Goal: Task Accomplishment & Management: Manage account settings

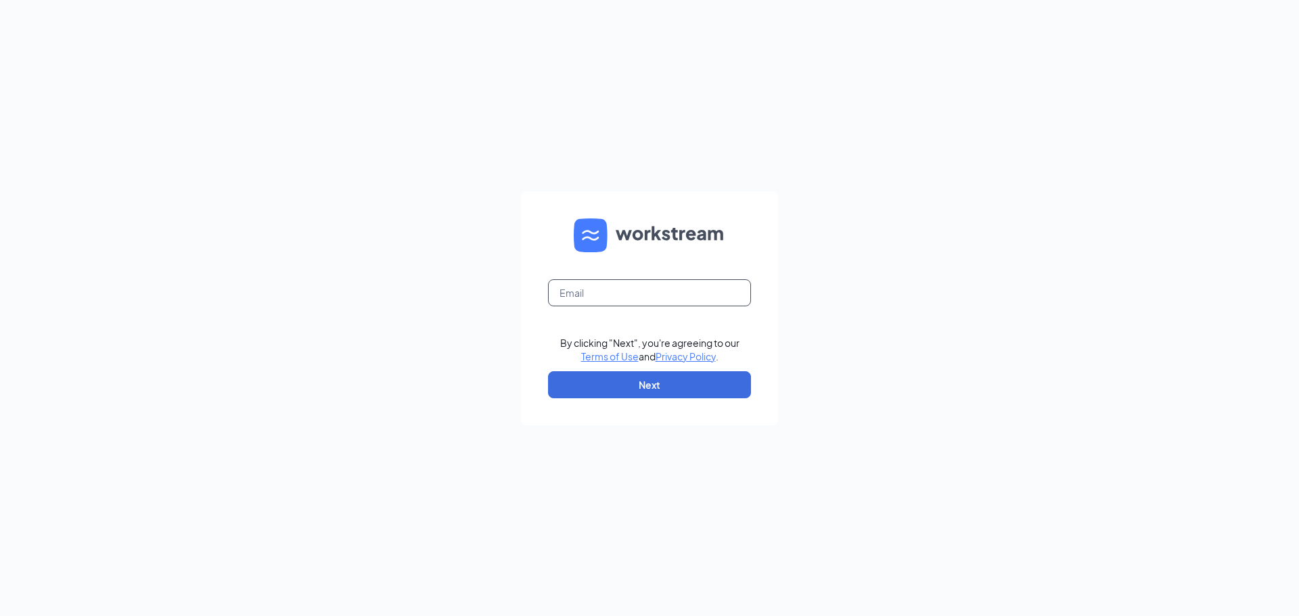
click at [655, 294] on input "text" at bounding box center [649, 292] width 203 height 27
type input "jewellsquareace@myaceonline.com"
click at [663, 385] on button "Next" at bounding box center [649, 384] width 203 height 27
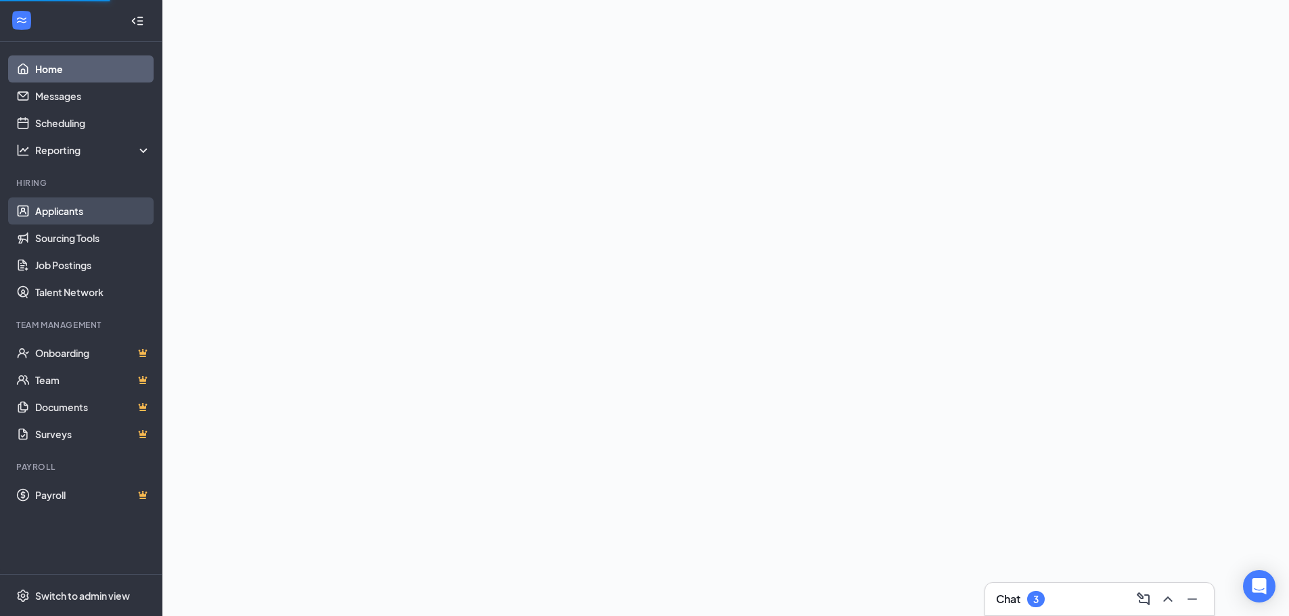
click at [98, 210] on link "Applicants" at bounding box center [93, 211] width 116 height 27
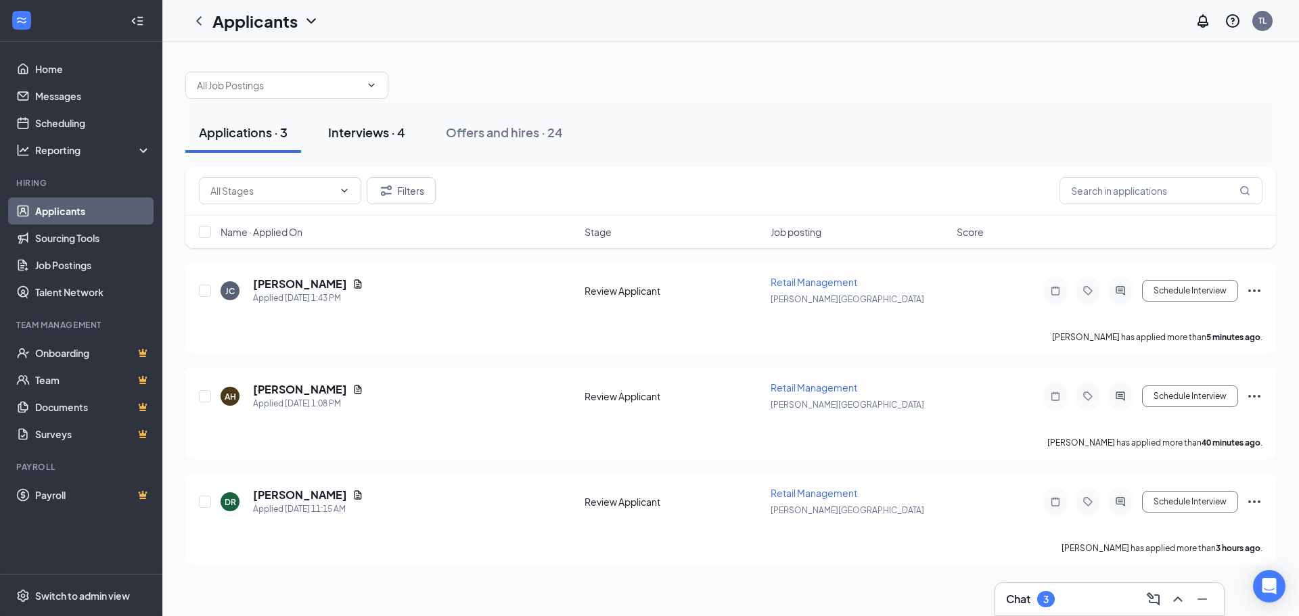
click at [397, 131] on div "Interviews · 4" at bounding box center [366, 132] width 77 height 17
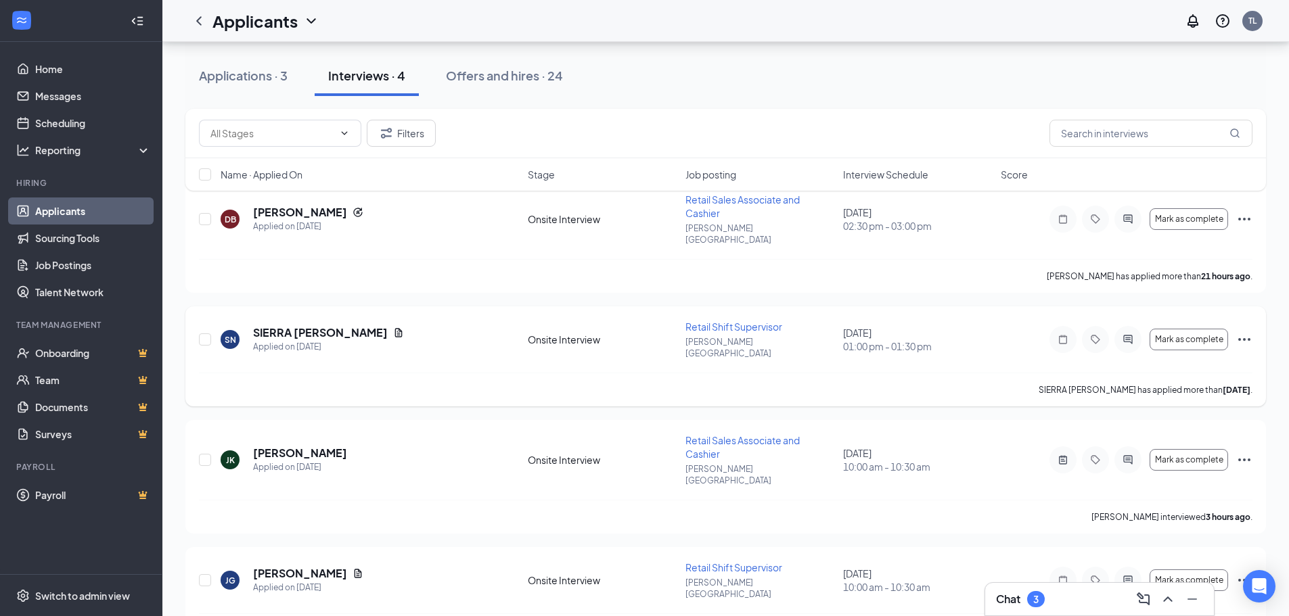
scroll to position [85, 0]
click at [421, 139] on button "Filters" at bounding box center [401, 133] width 69 height 27
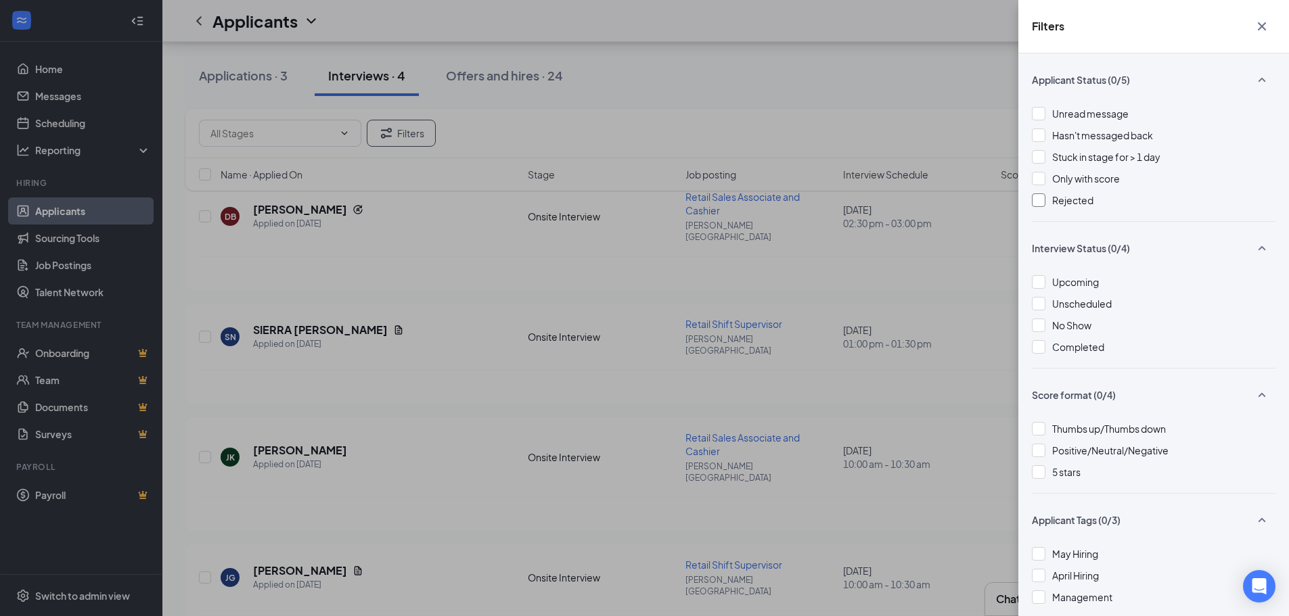
click at [1080, 202] on span "Rejected" at bounding box center [1072, 200] width 41 height 12
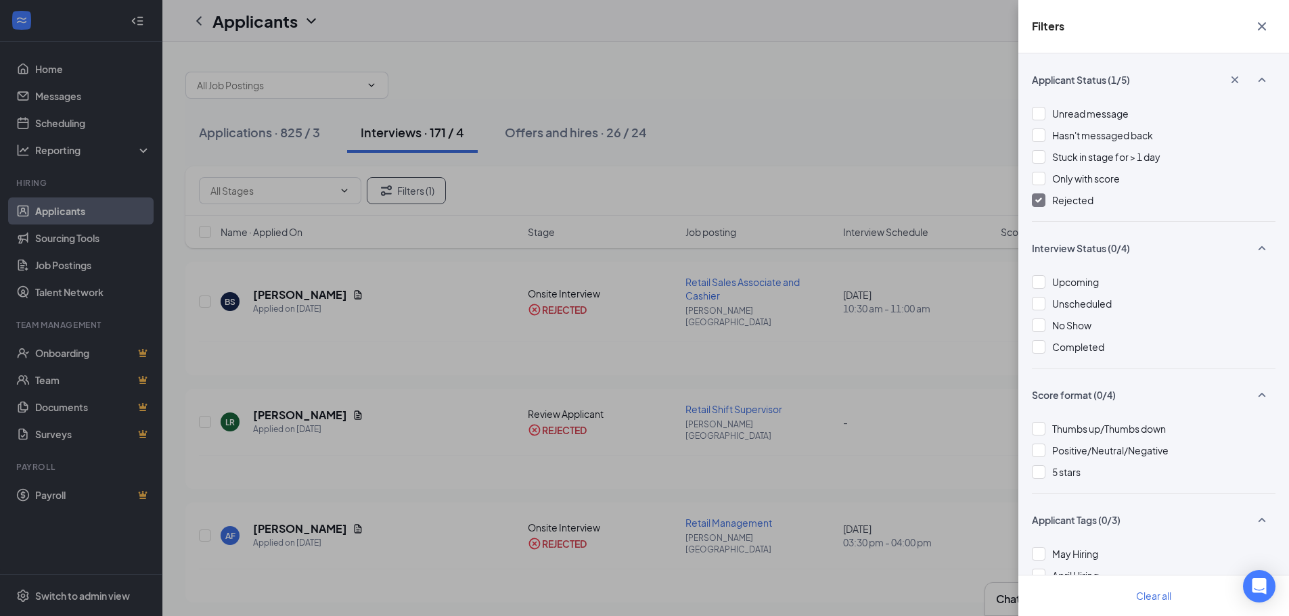
scroll to position [68, 0]
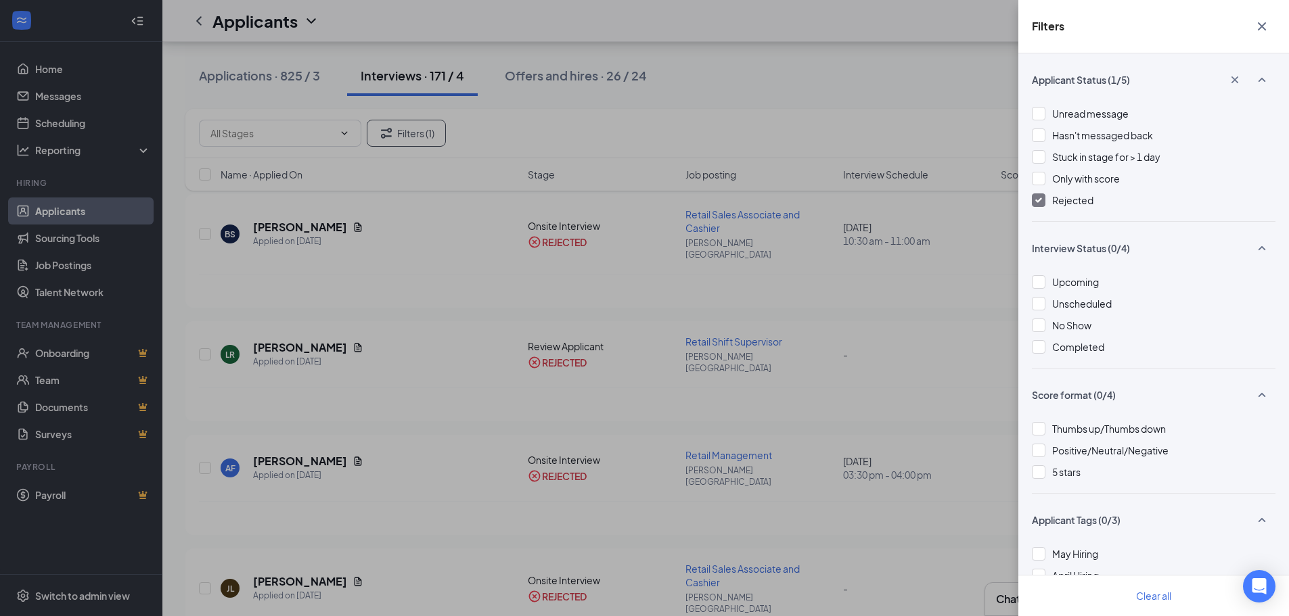
click at [403, 137] on div "Filters Applicant Status (1/5) Unread message Hasn't messaged back Stuck in sta…" at bounding box center [644, 308] width 1289 height 616
click at [422, 133] on div "Filters Applicant Status (1/5) Unread message Hasn't messaged back Stuck in sta…" at bounding box center [644, 308] width 1289 height 616
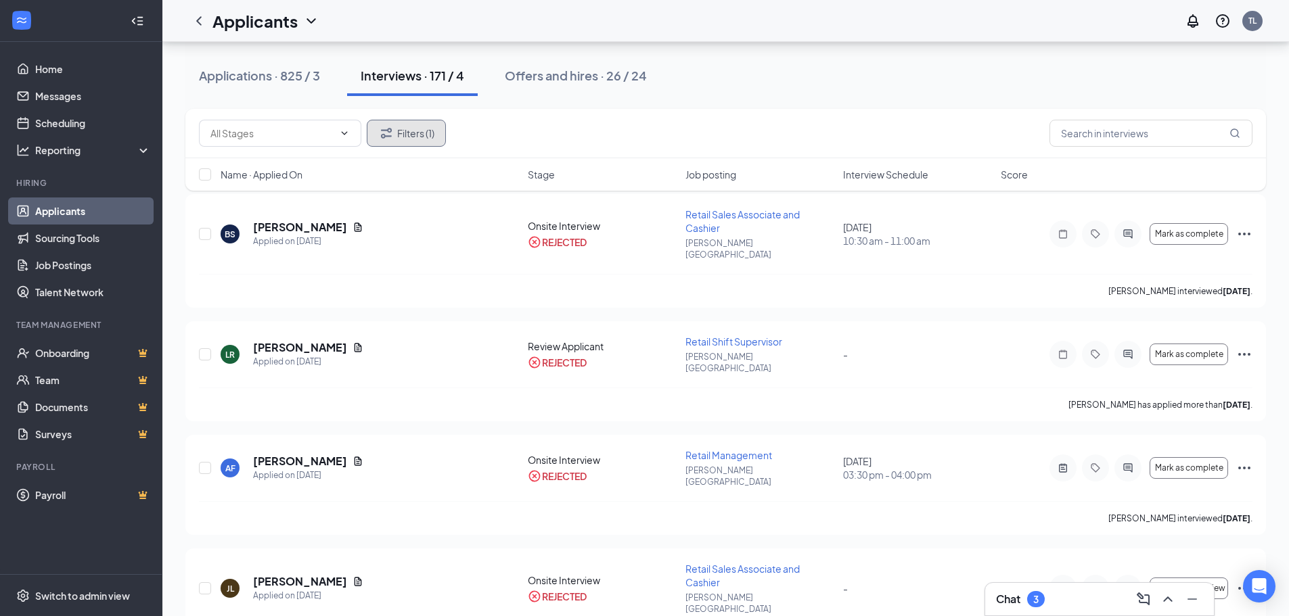
click at [417, 134] on button "Filters (1)" at bounding box center [406, 133] width 79 height 27
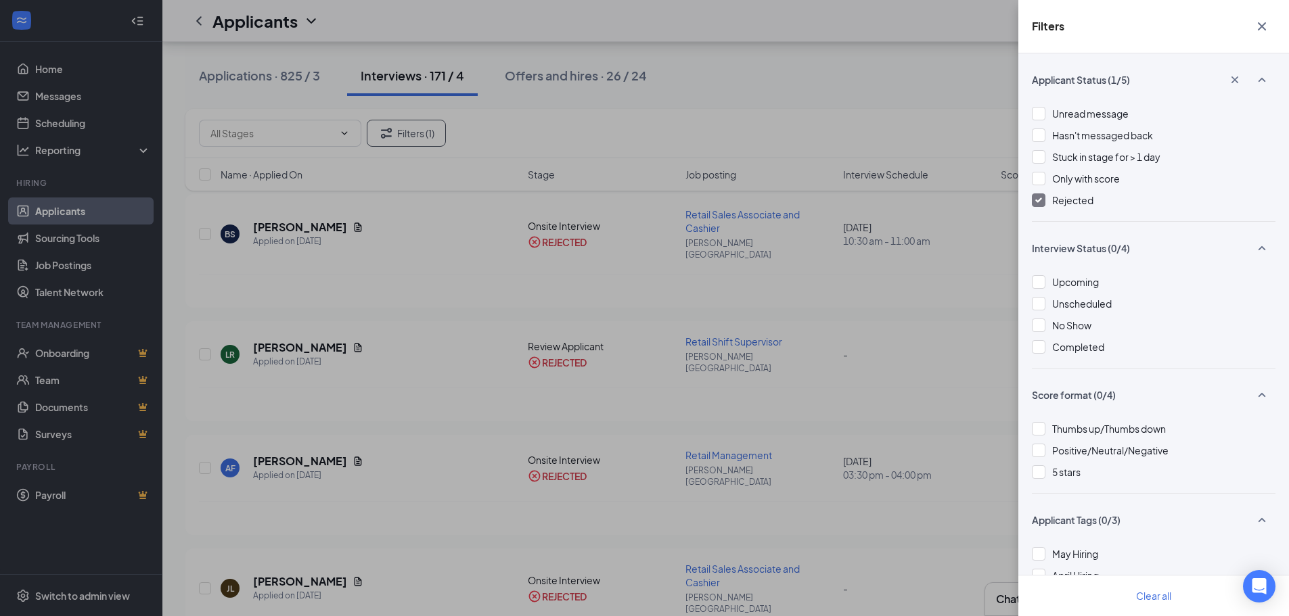
click at [1048, 201] on div "Rejected" at bounding box center [1154, 200] width 244 height 15
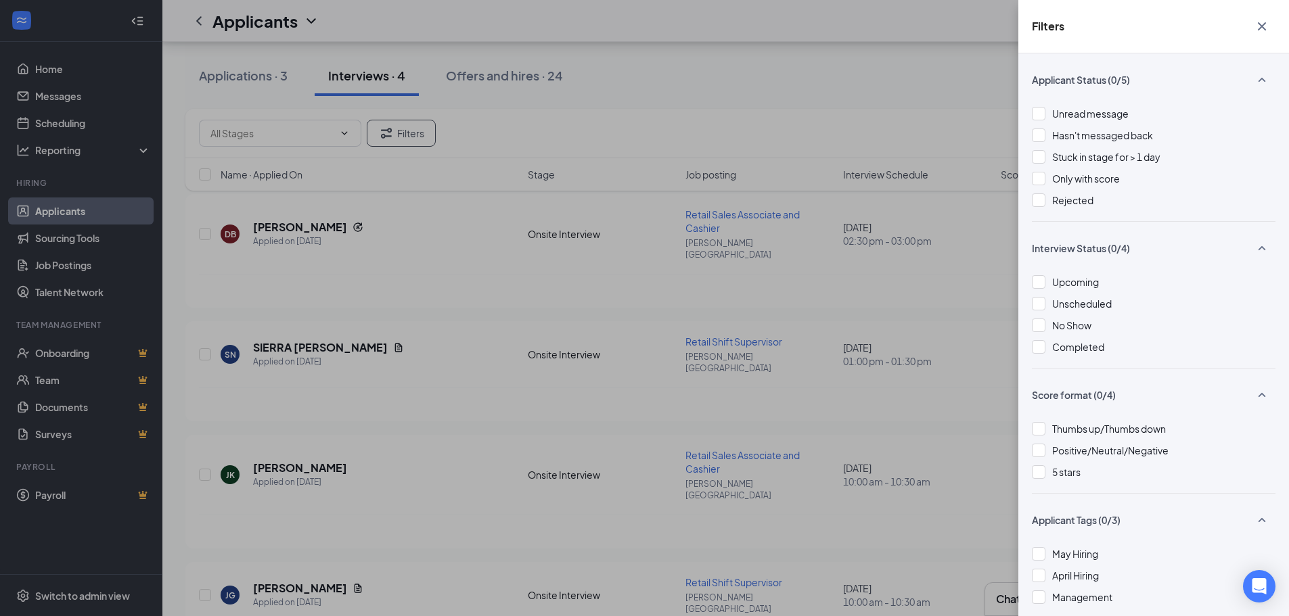
click at [253, 75] on div "Filters Applicant Status (0/5) Unread message Hasn't messaged back Stuck in sta…" at bounding box center [644, 308] width 1289 height 616
click at [117, 208] on div "Filters Applicant Status (0/5) Unread message Hasn't messaged back Stuck in sta…" at bounding box center [644, 308] width 1289 height 616
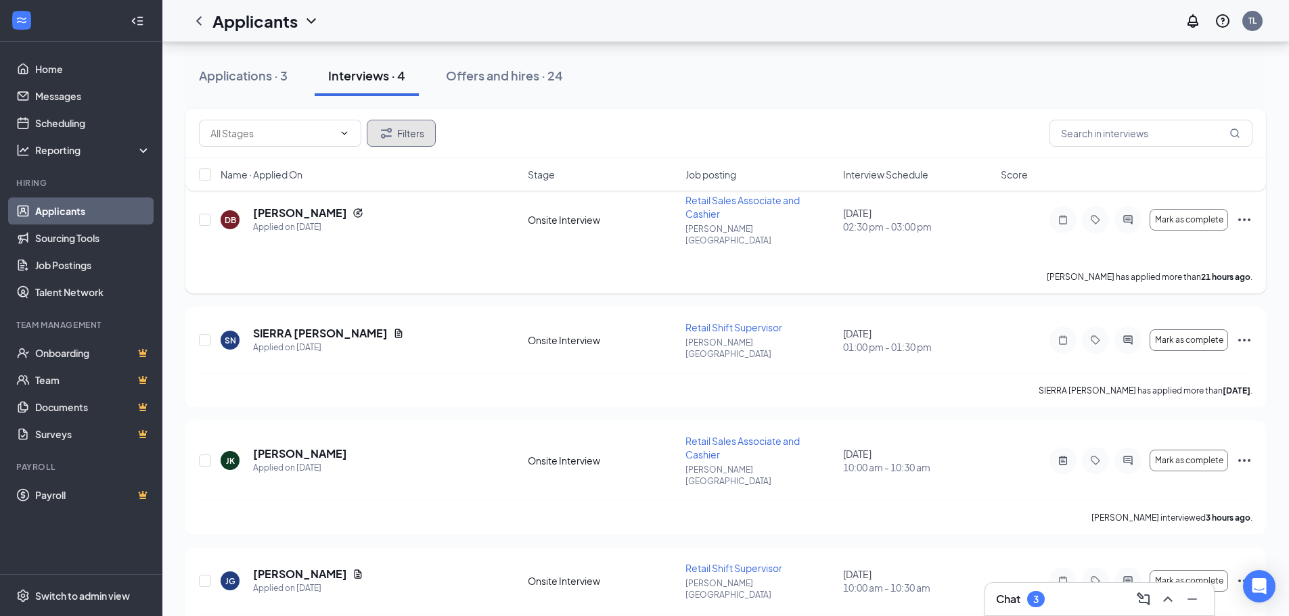
scroll to position [85, 0]
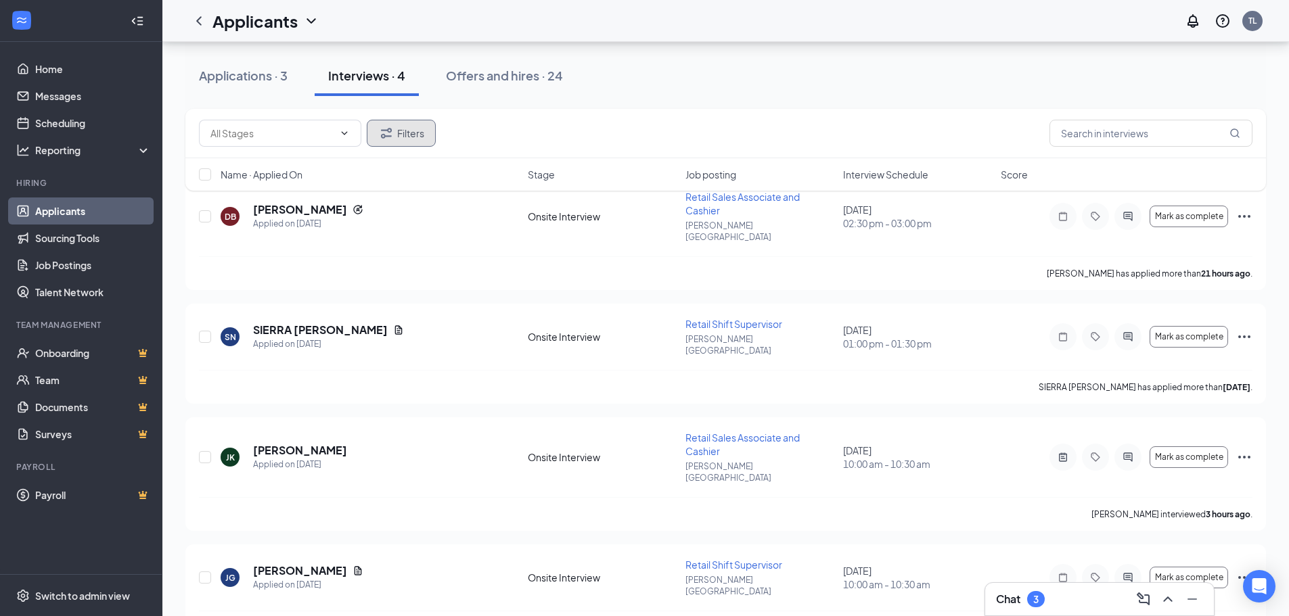
click at [412, 135] on button "Filters" at bounding box center [401, 133] width 69 height 27
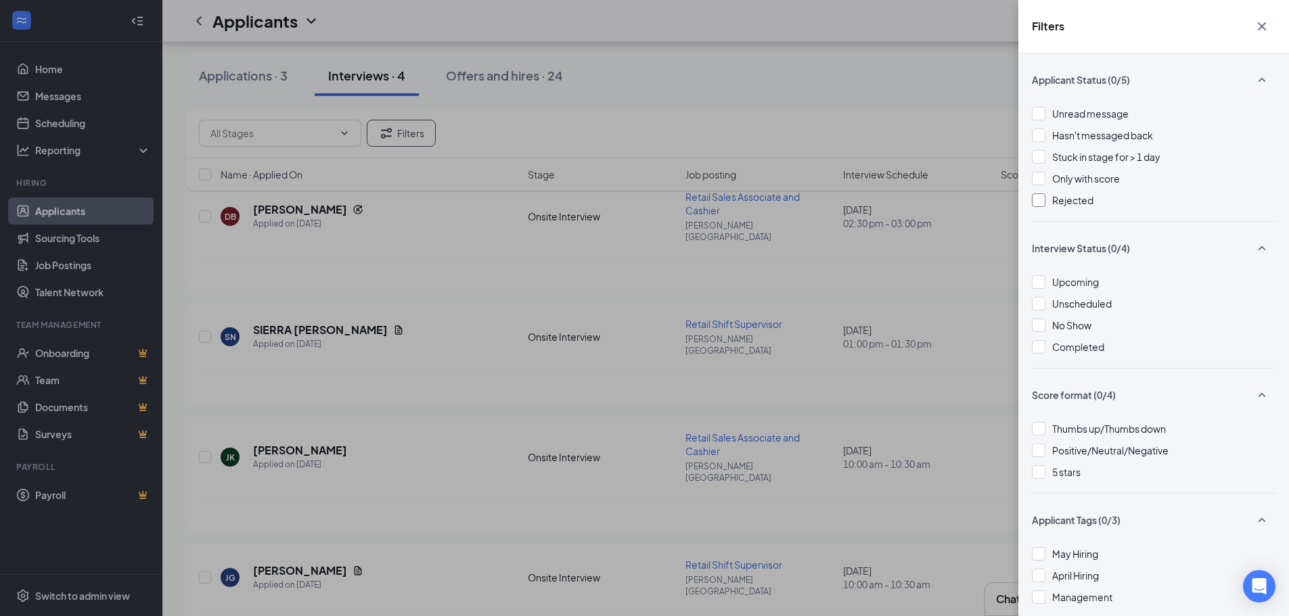
click at [1067, 199] on span "Rejected" at bounding box center [1072, 200] width 41 height 12
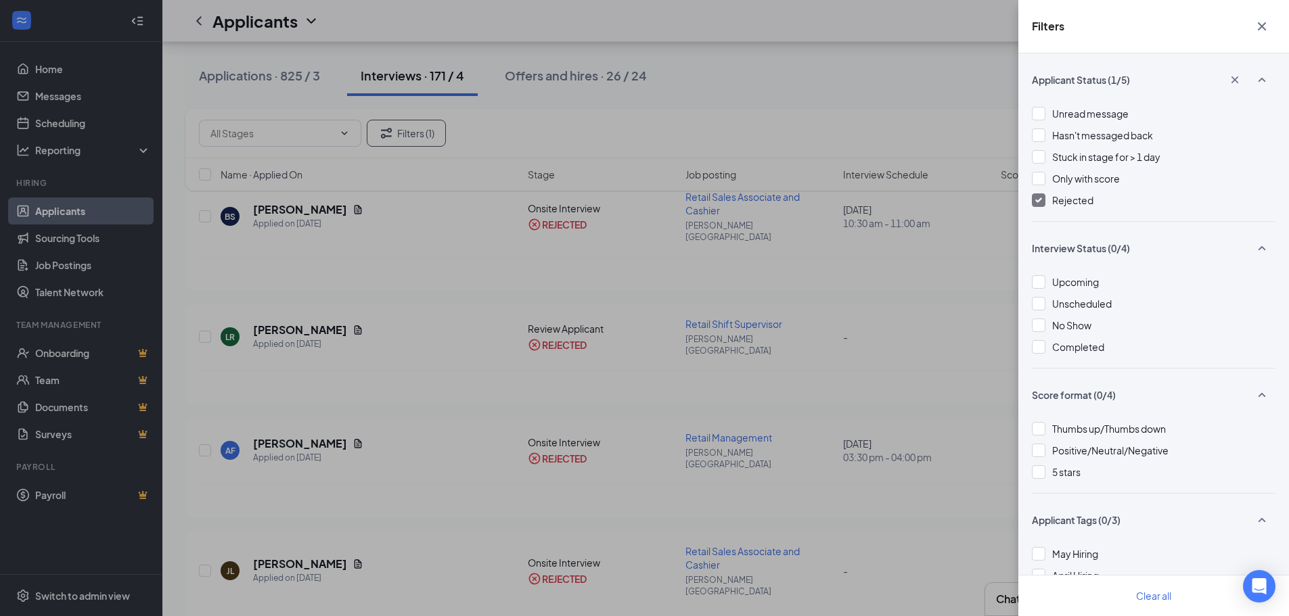
click at [111, 209] on div "Filters Applicant Status (1/5) Unread message Hasn't messaged back Stuck in sta…" at bounding box center [644, 308] width 1289 height 616
click at [281, 78] on div "Filters Applicant Status (1/5) Unread message Hasn't messaged back Stuck in sta…" at bounding box center [644, 308] width 1289 height 616
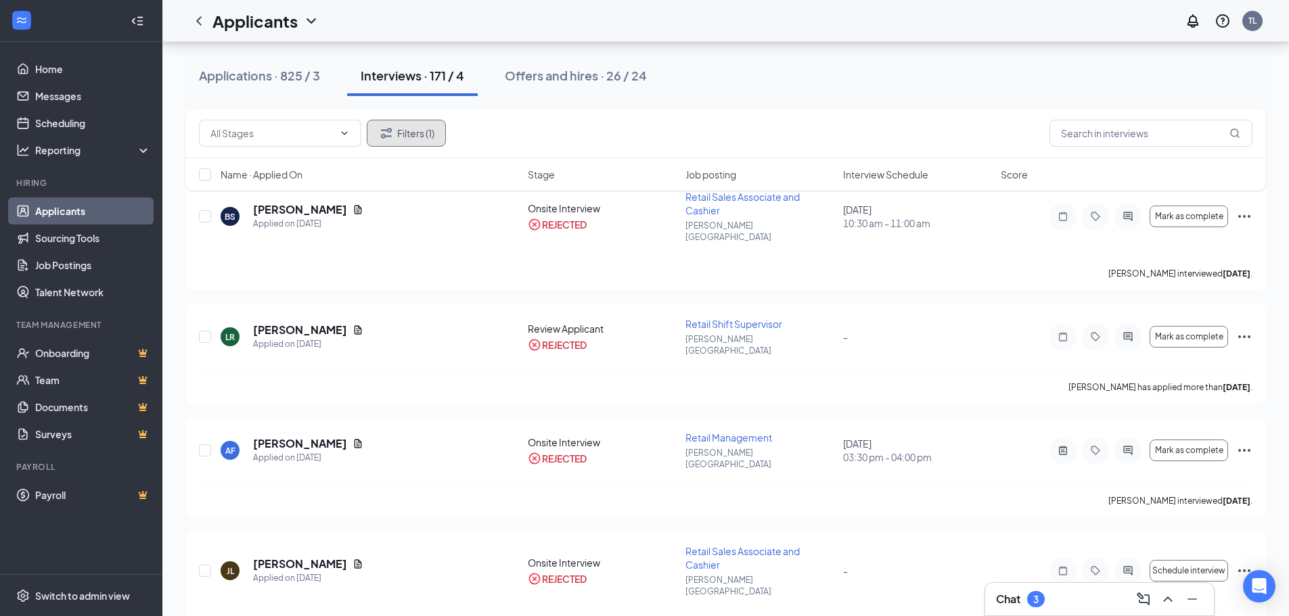
click at [409, 128] on button "Filters (1)" at bounding box center [406, 133] width 79 height 27
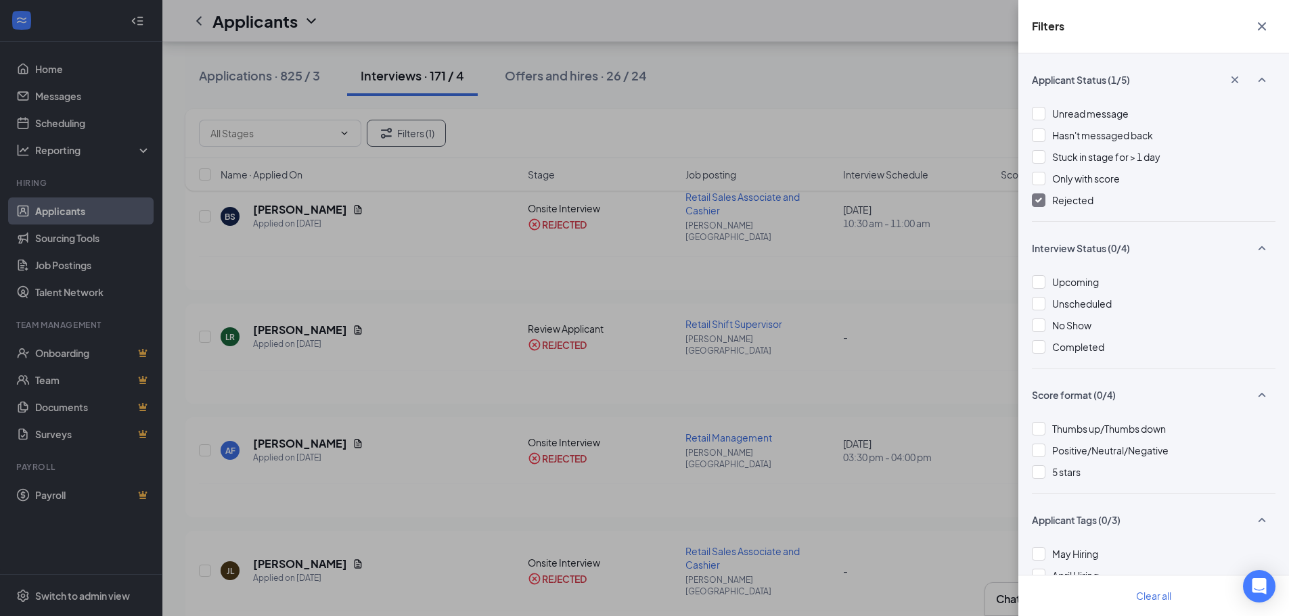
click at [1042, 197] on div at bounding box center [1039, 200] width 14 height 14
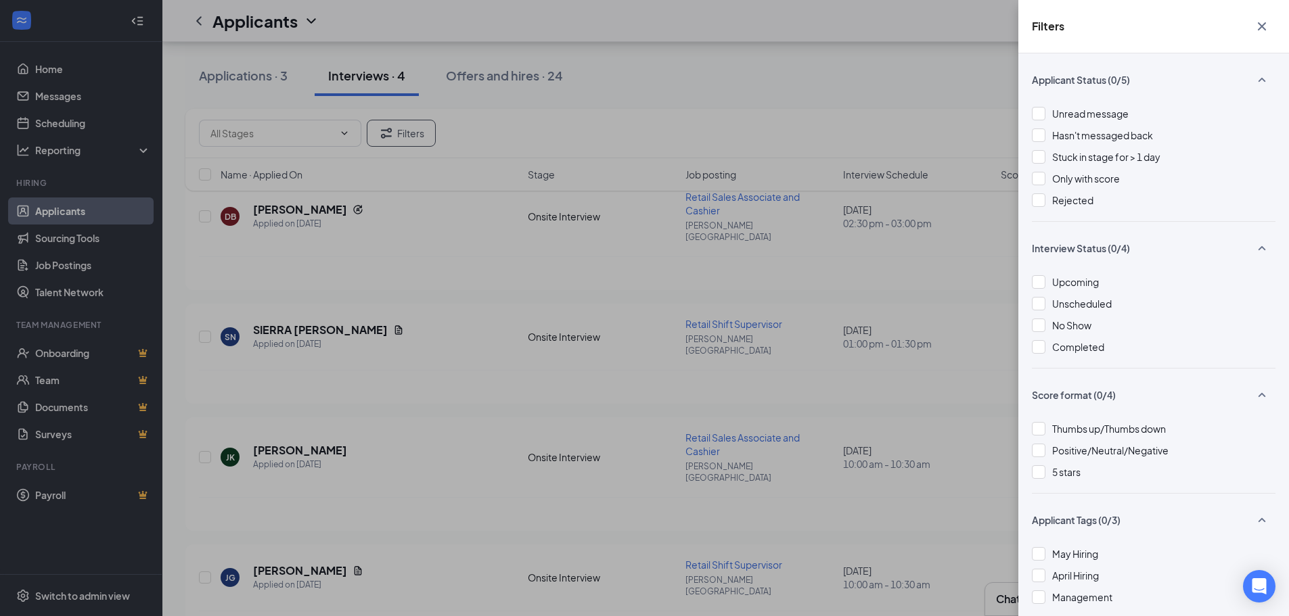
click at [923, 482] on div "Filters Applicant Status (0/5) Unread message Hasn't messaged back Stuck in sta…" at bounding box center [644, 308] width 1289 height 616
click at [948, 146] on div "Filters Applicant Status (0/5) Unread message Hasn't messaged back Stuck in sta…" at bounding box center [644, 308] width 1289 height 616
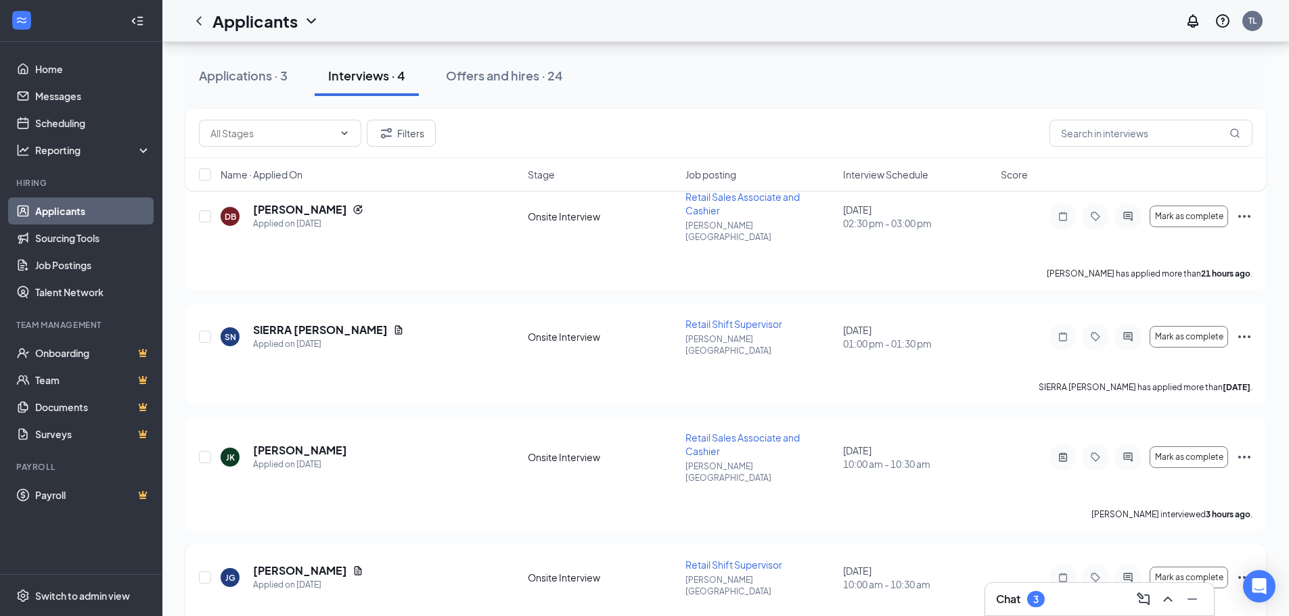
click at [1244, 570] on icon "Ellipses" at bounding box center [1244, 578] width 16 height 16
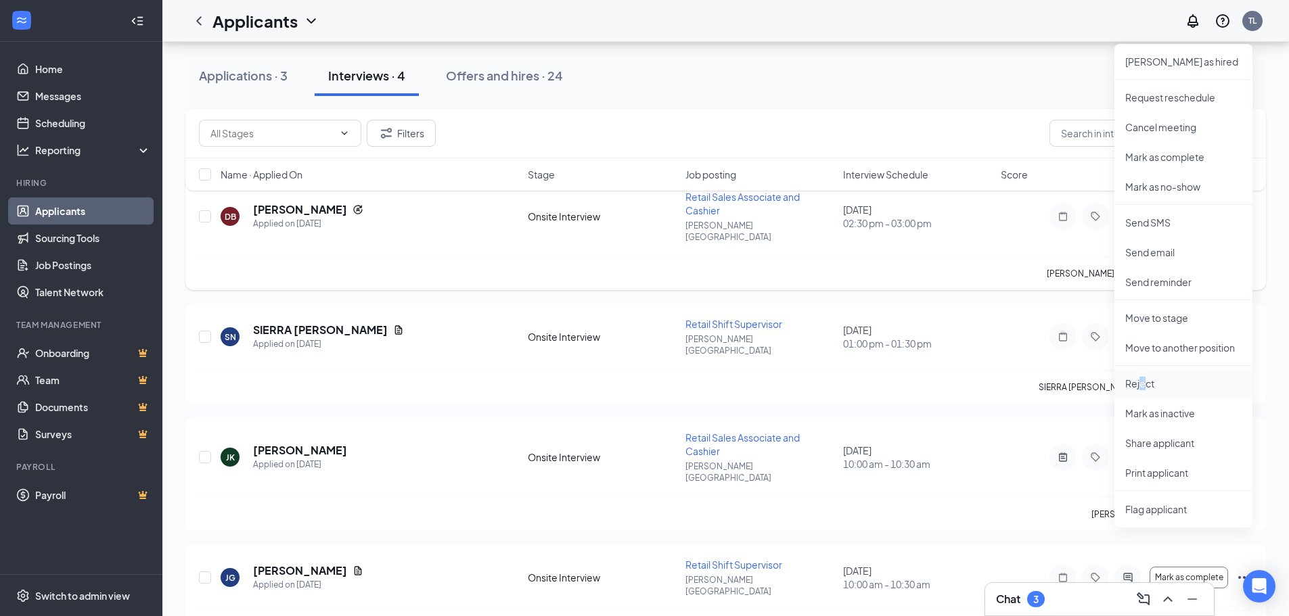
click at [1143, 376] on li "Reject" at bounding box center [1183, 384] width 138 height 30
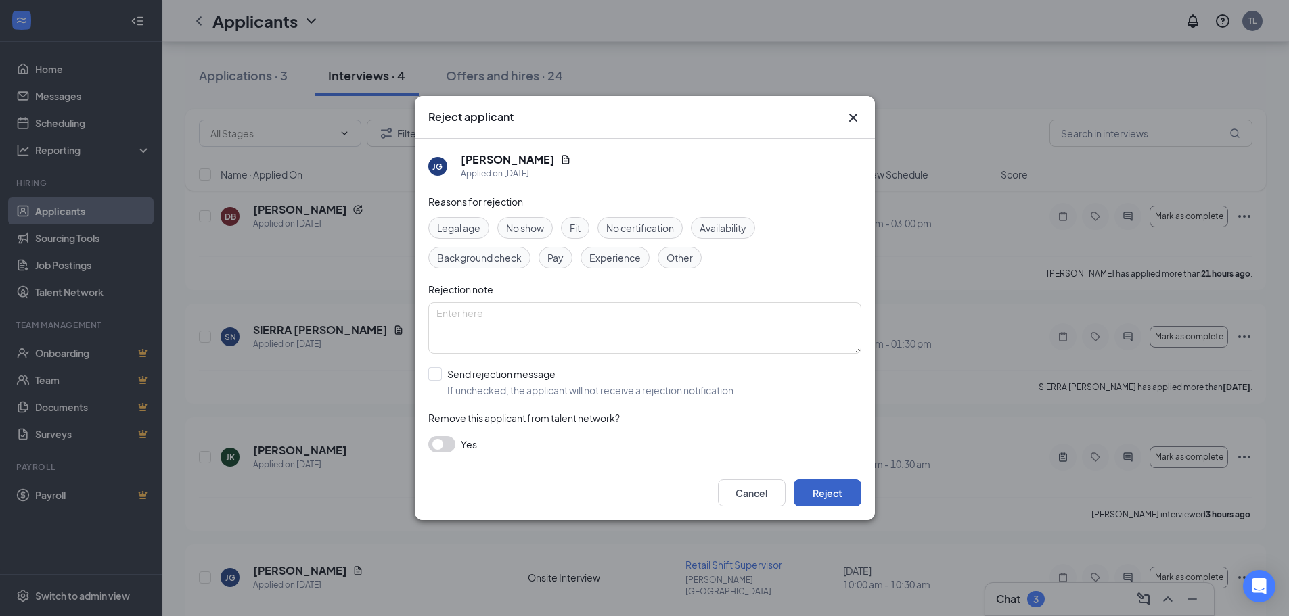
click at [827, 491] on button "Reject" at bounding box center [828, 493] width 68 height 27
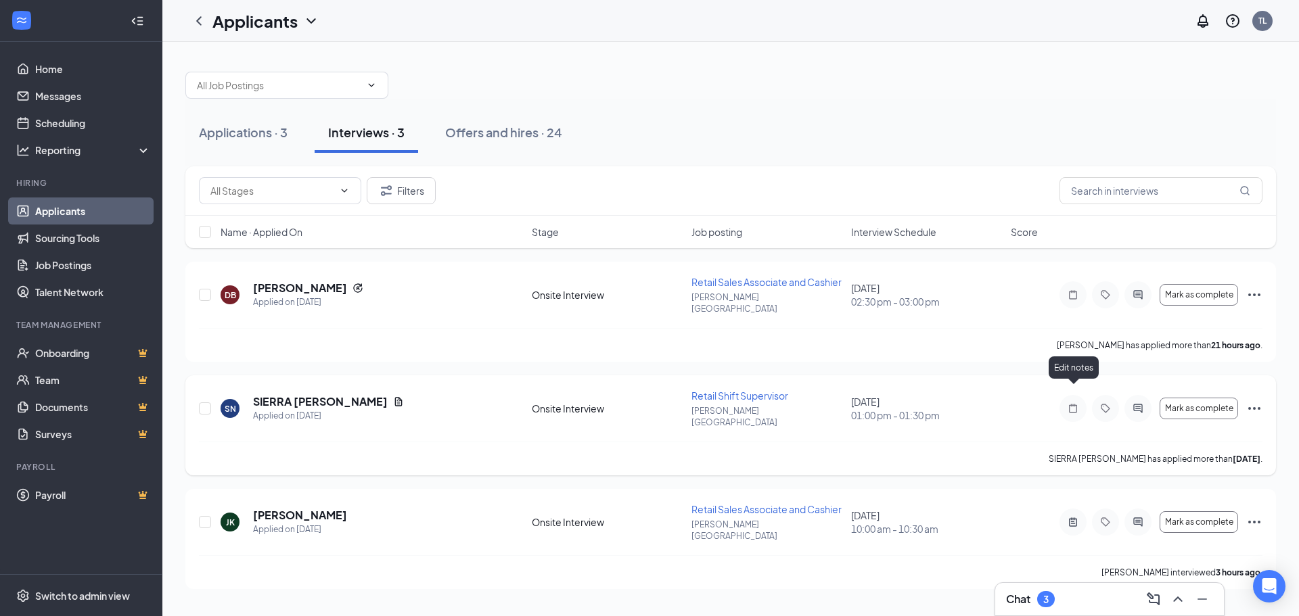
click at [1073, 403] on icon "Note" at bounding box center [1073, 408] width 16 height 11
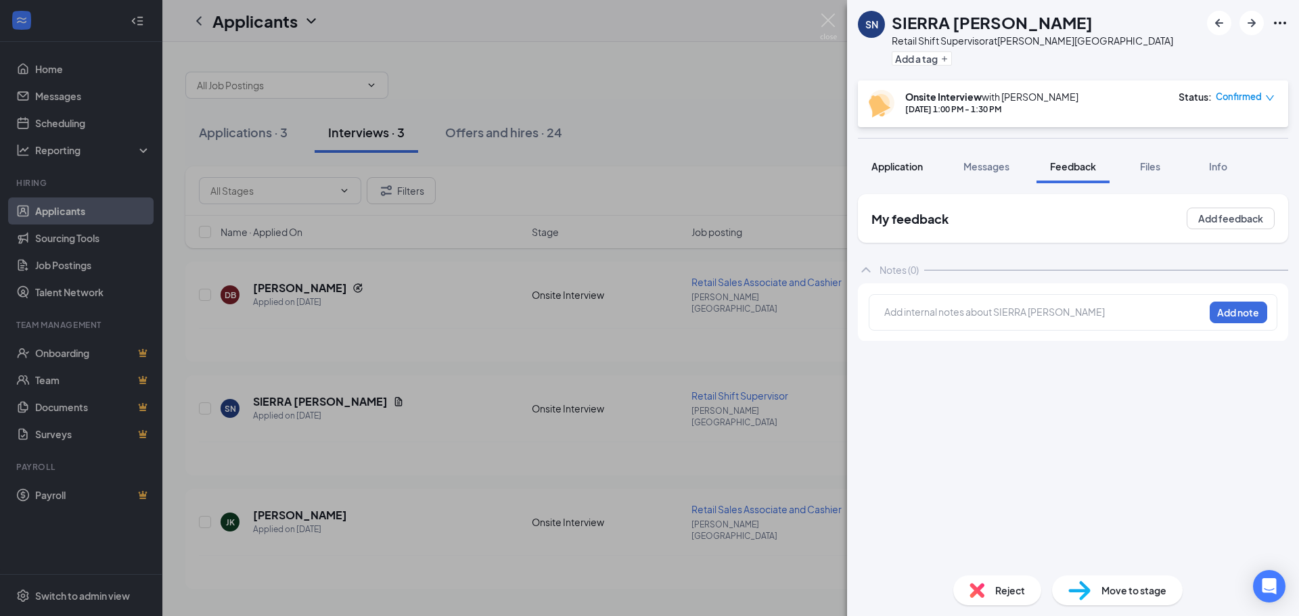
click at [890, 170] on span "Application" at bounding box center [896, 166] width 51 height 12
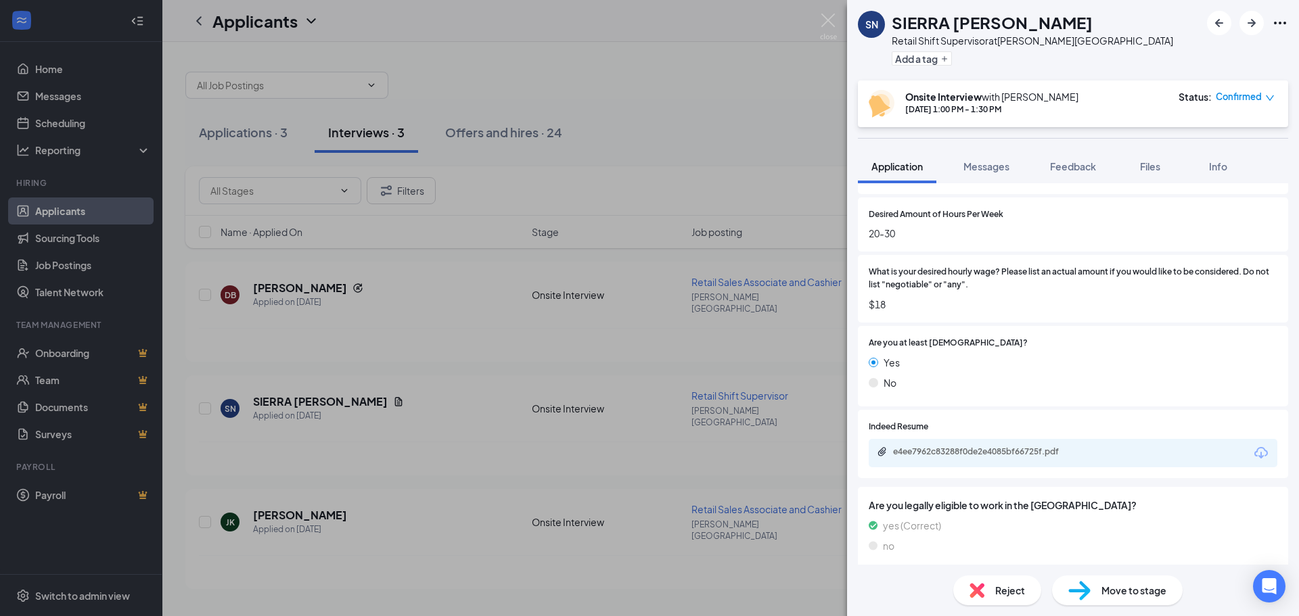
scroll to position [812, 0]
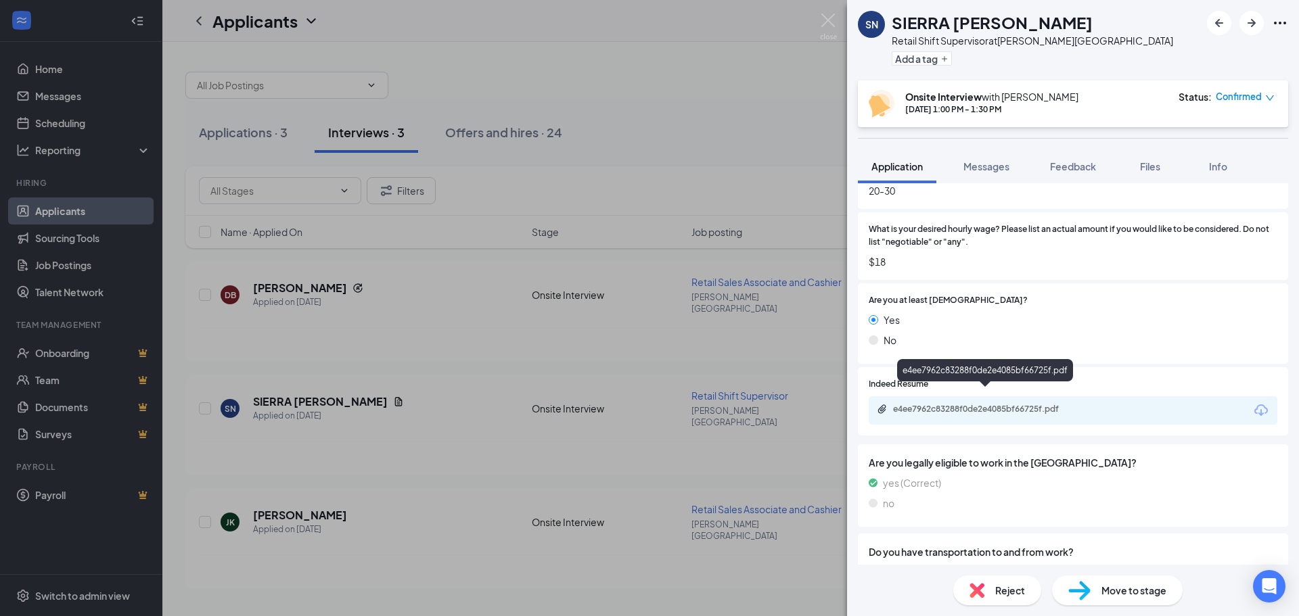
click at [1020, 404] on div "e4ee7962c83288f0de2e4085bf66725f.pdf" at bounding box center [987, 409] width 189 height 11
click at [672, 135] on div "SN SIERRA NAJERA Retail Shift Supervisor at Jewell Square Add a tag Onsite Inte…" at bounding box center [649, 308] width 1299 height 616
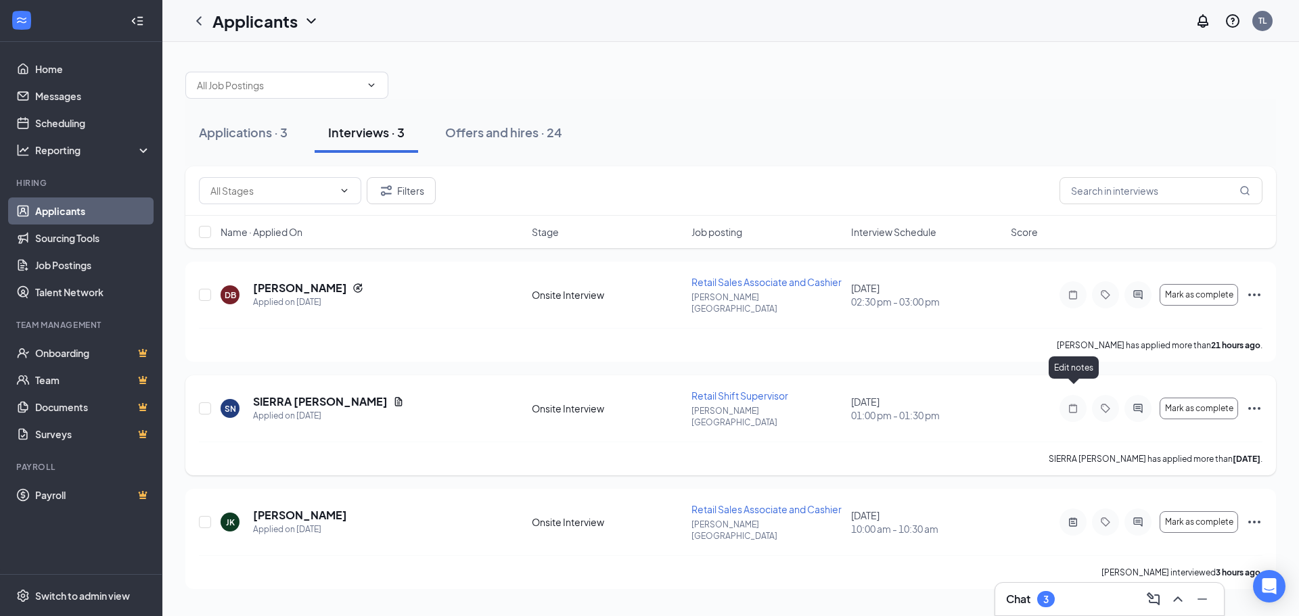
click at [1074, 403] on icon "Note" at bounding box center [1073, 408] width 16 height 11
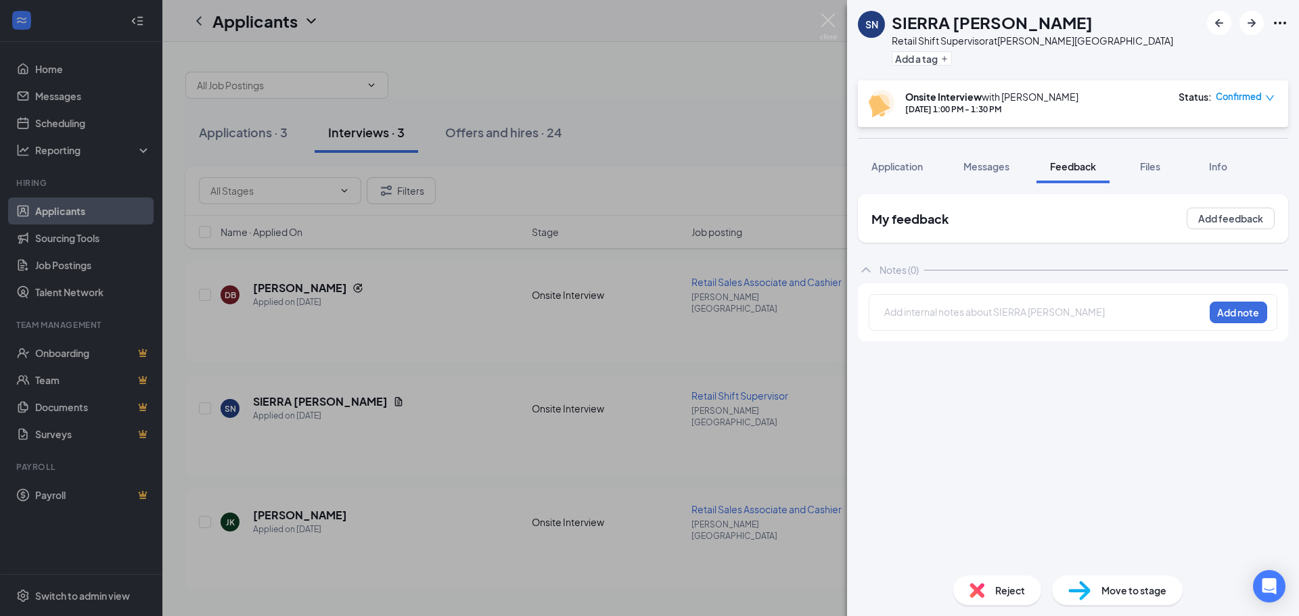
click at [694, 104] on div "SN SIERRA NAJERA Retail Shift Supervisor at Jewell Square Add a tag Onsite Inte…" at bounding box center [649, 308] width 1299 height 616
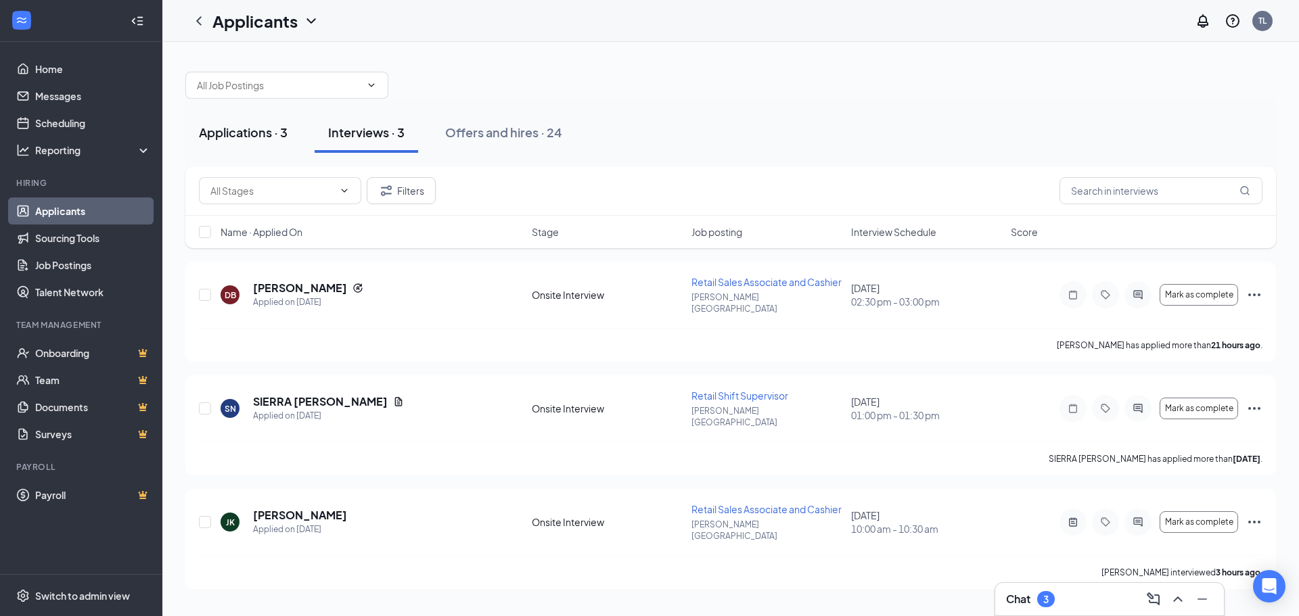
click at [253, 124] on div "Applications · 3" at bounding box center [243, 132] width 89 height 17
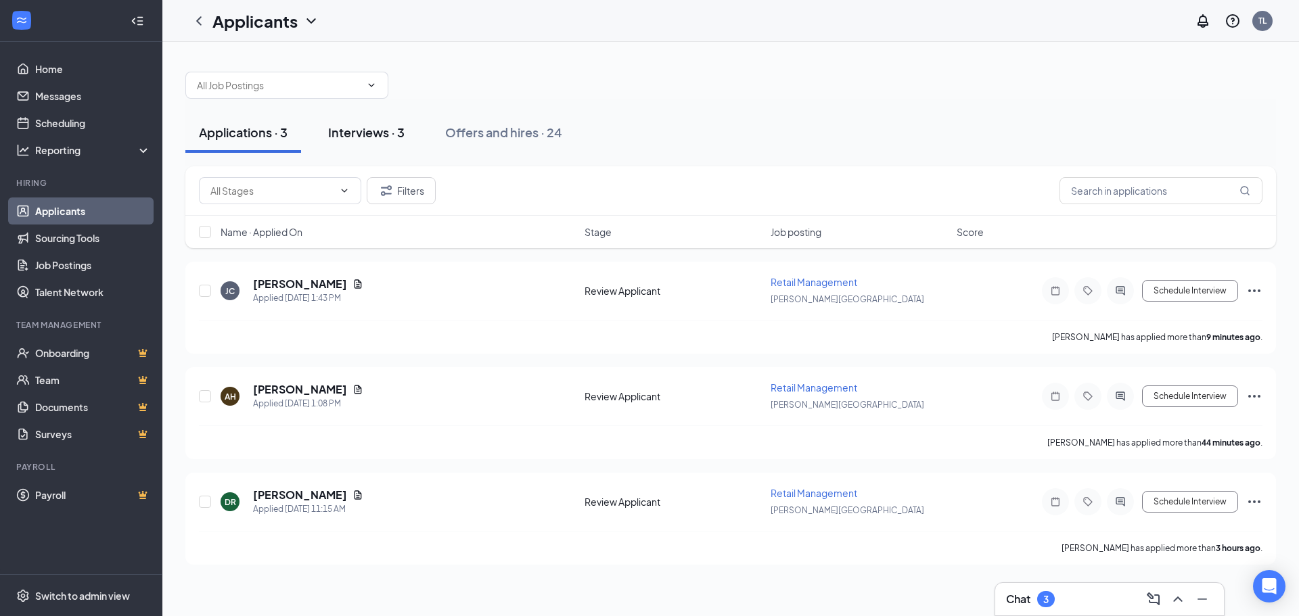
click at [388, 133] on div "Interviews · 3" at bounding box center [366, 132] width 76 height 17
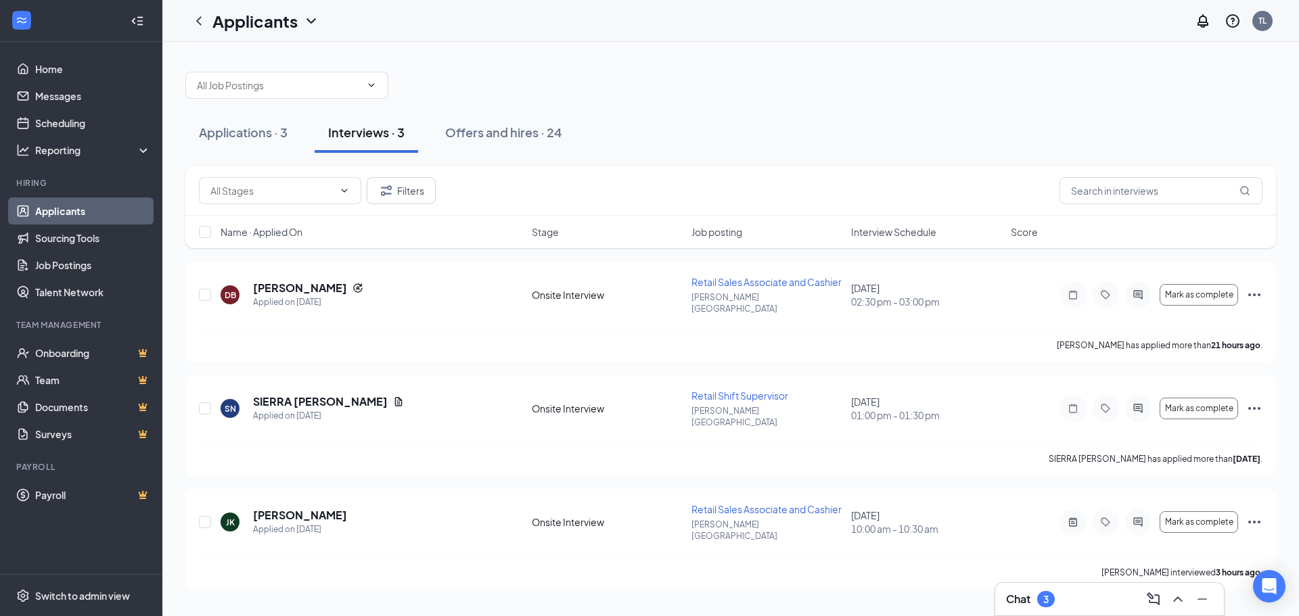
click at [733, 100] on div "Applications · 3 Interviews · 3 Offers and hires · 24" at bounding box center [730, 133] width 1090 height 68
click at [789, 96] on div at bounding box center [730, 78] width 1090 height 41
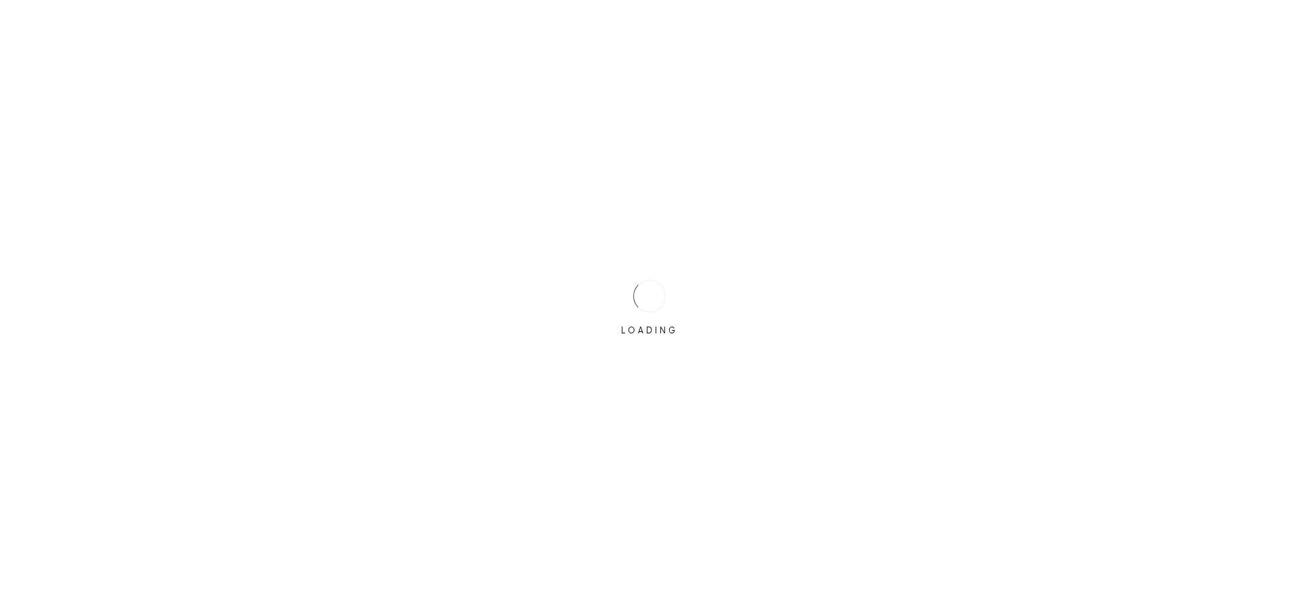
click at [612, 292] on div "LOADING" at bounding box center [649, 308] width 1299 height 616
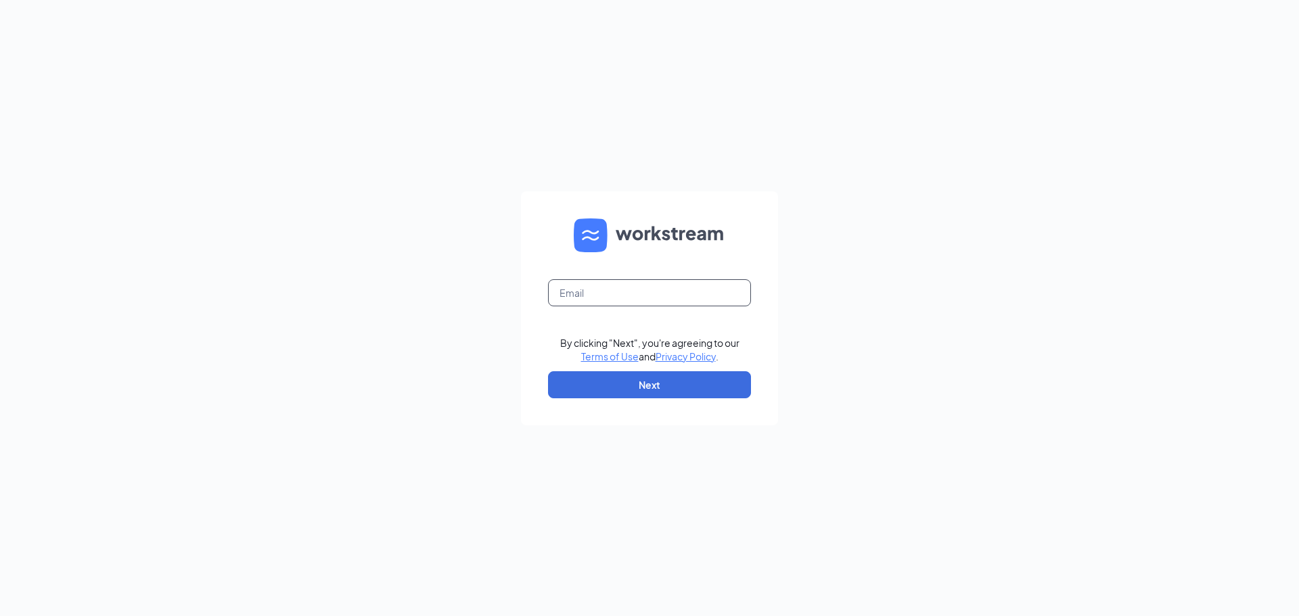
click at [612, 292] on input "text" at bounding box center [649, 292] width 203 height 27
type input "jewellsquareace@myaceonline.com"
click at [691, 386] on button "Next" at bounding box center [649, 384] width 203 height 27
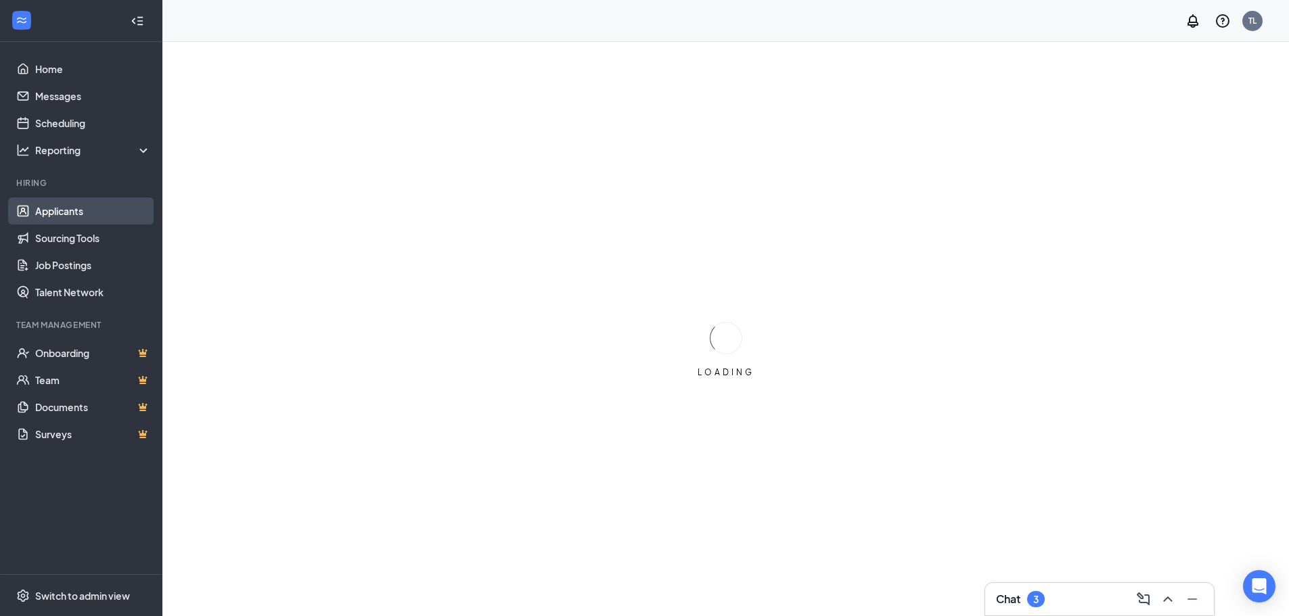
click at [62, 213] on link "Applicants" at bounding box center [93, 211] width 116 height 27
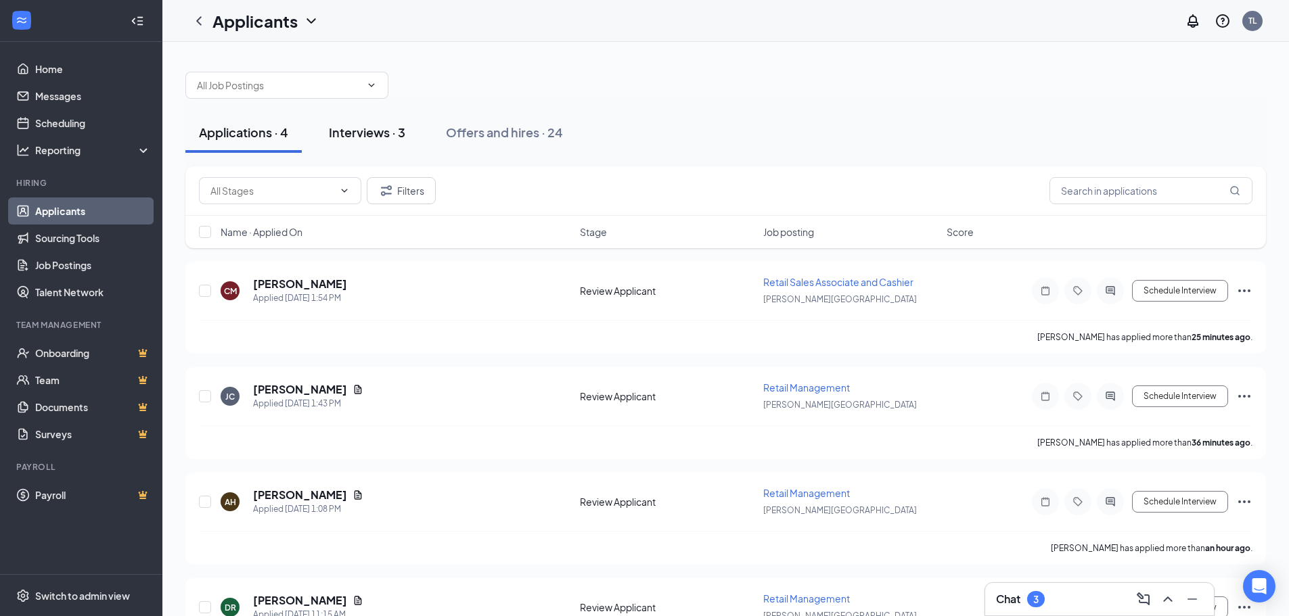
click at [389, 135] on div "Interviews · 3" at bounding box center [367, 132] width 76 height 17
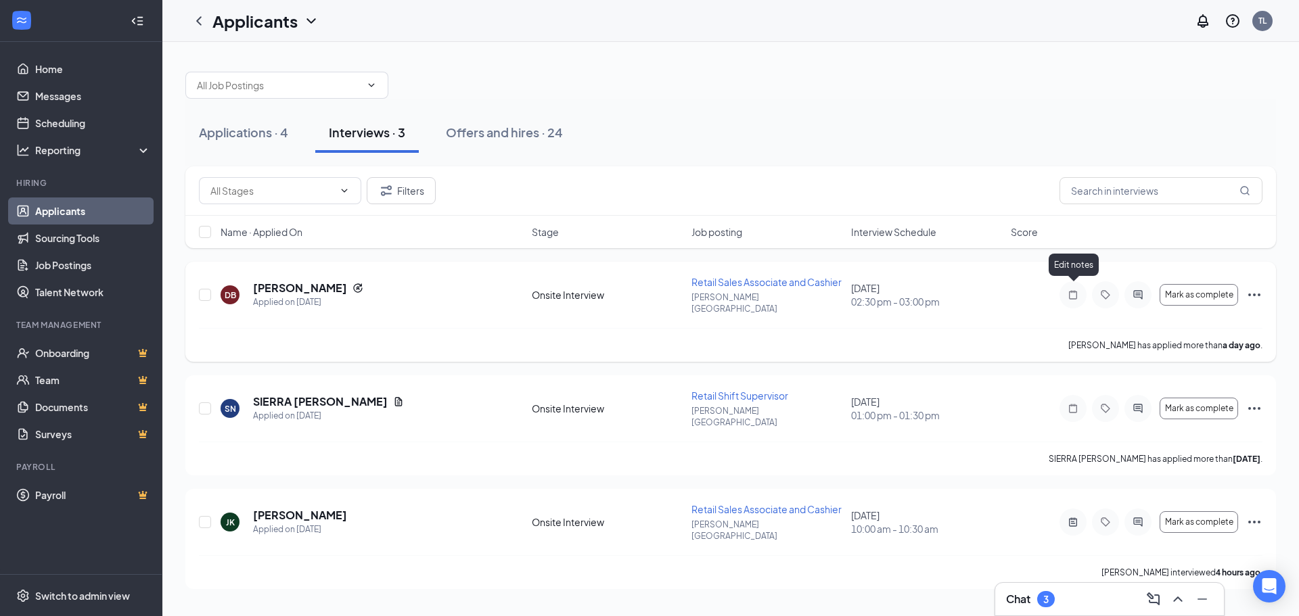
click at [1070, 293] on icon "Note" at bounding box center [1073, 295] width 16 height 11
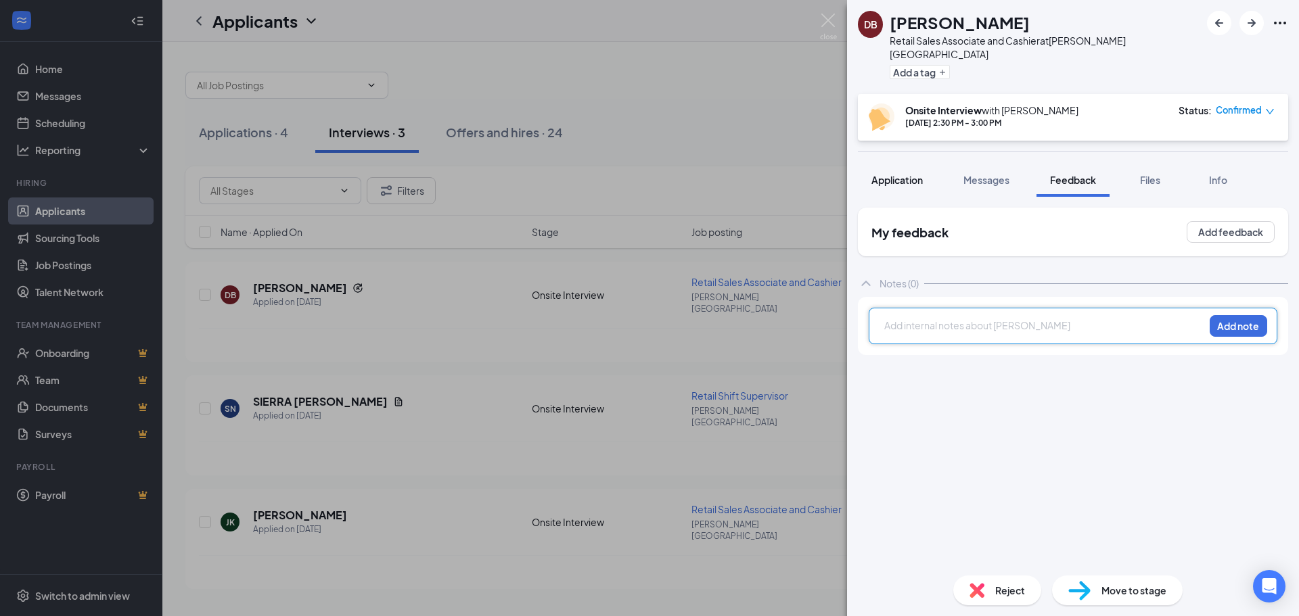
click at [904, 174] on span "Application" at bounding box center [896, 180] width 51 height 12
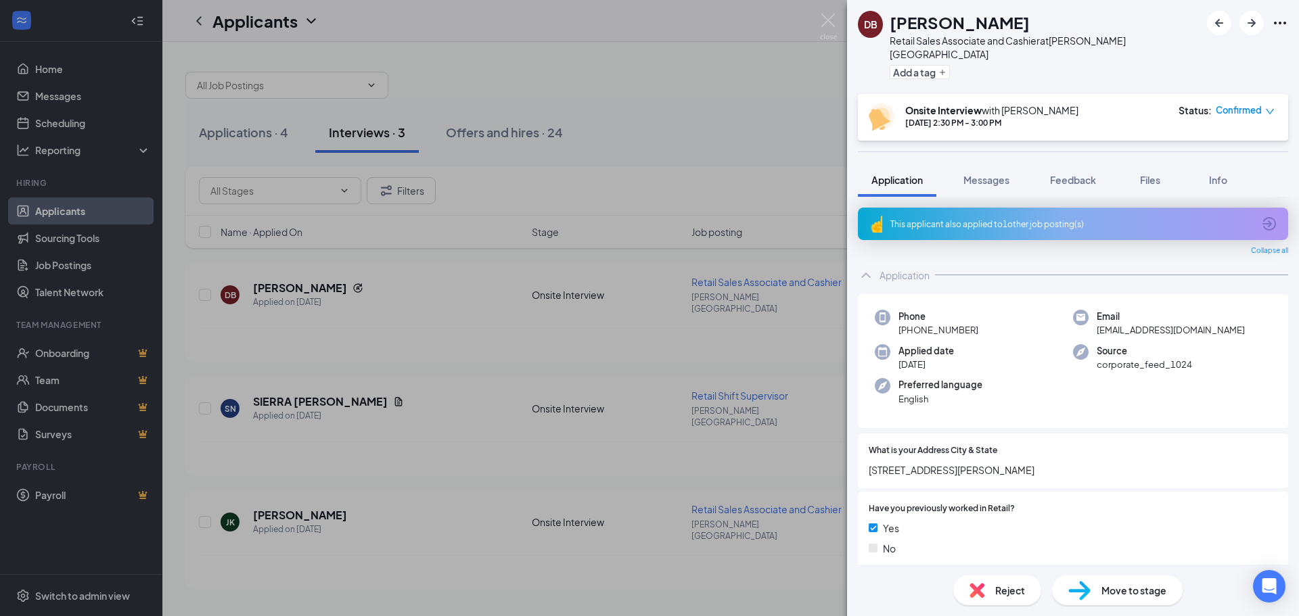
click at [739, 135] on div "[PERSON_NAME] Retail Sales Associate and Cashier at [PERSON_NAME][GEOGRAPHIC_DA…" at bounding box center [649, 308] width 1299 height 616
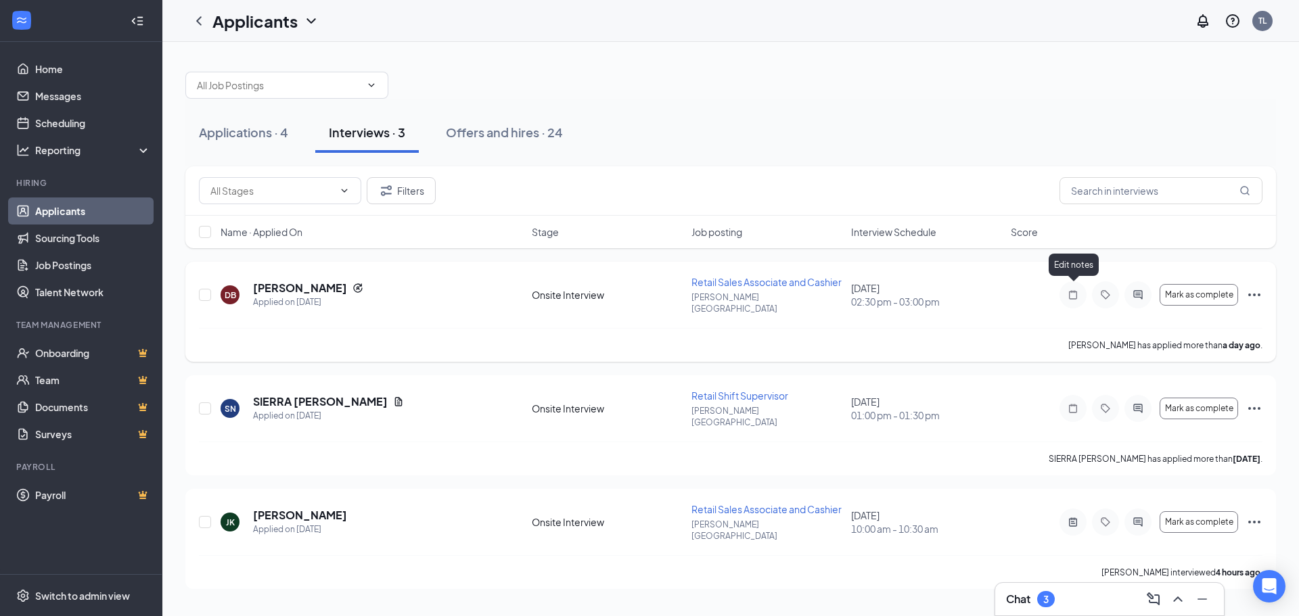
click at [1076, 291] on icon "Note" at bounding box center [1073, 295] width 16 height 11
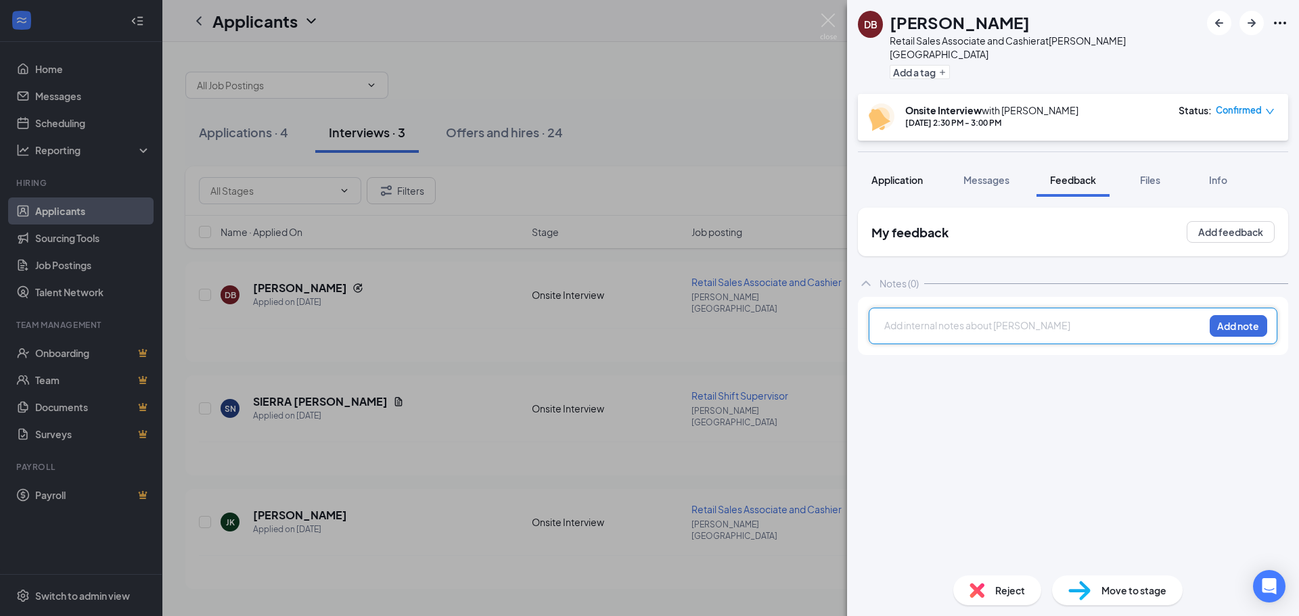
click at [899, 174] on span "Application" at bounding box center [896, 180] width 51 height 12
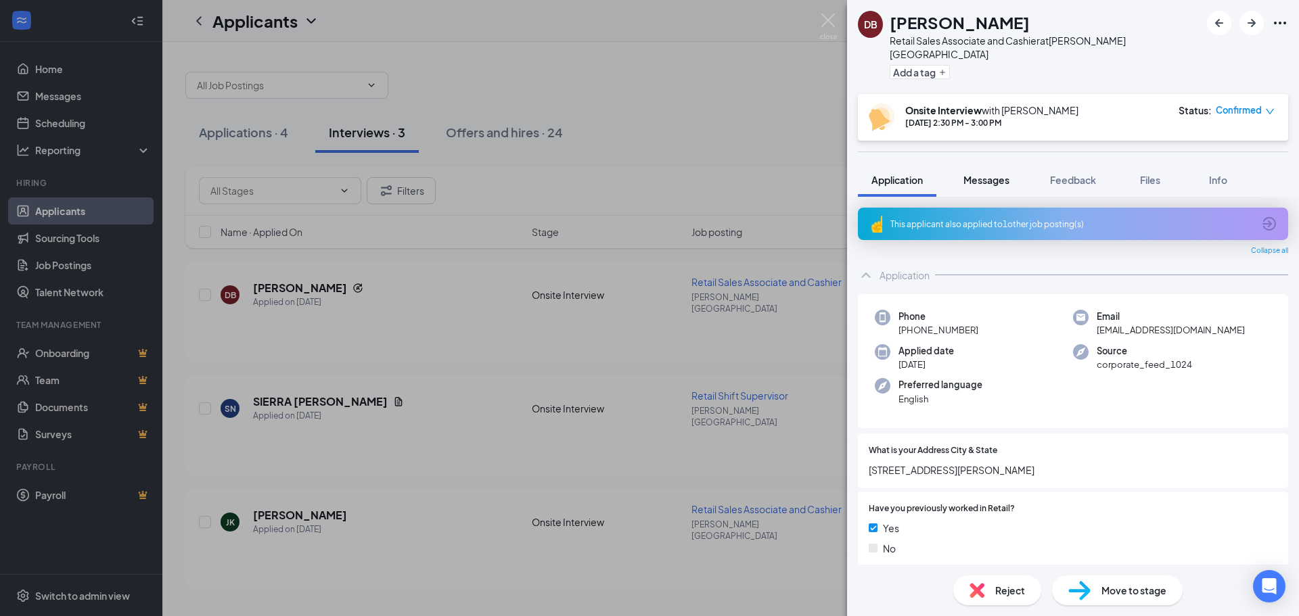
click at [996, 174] on span "Messages" at bounding box center [986, 180] width 46 height 12
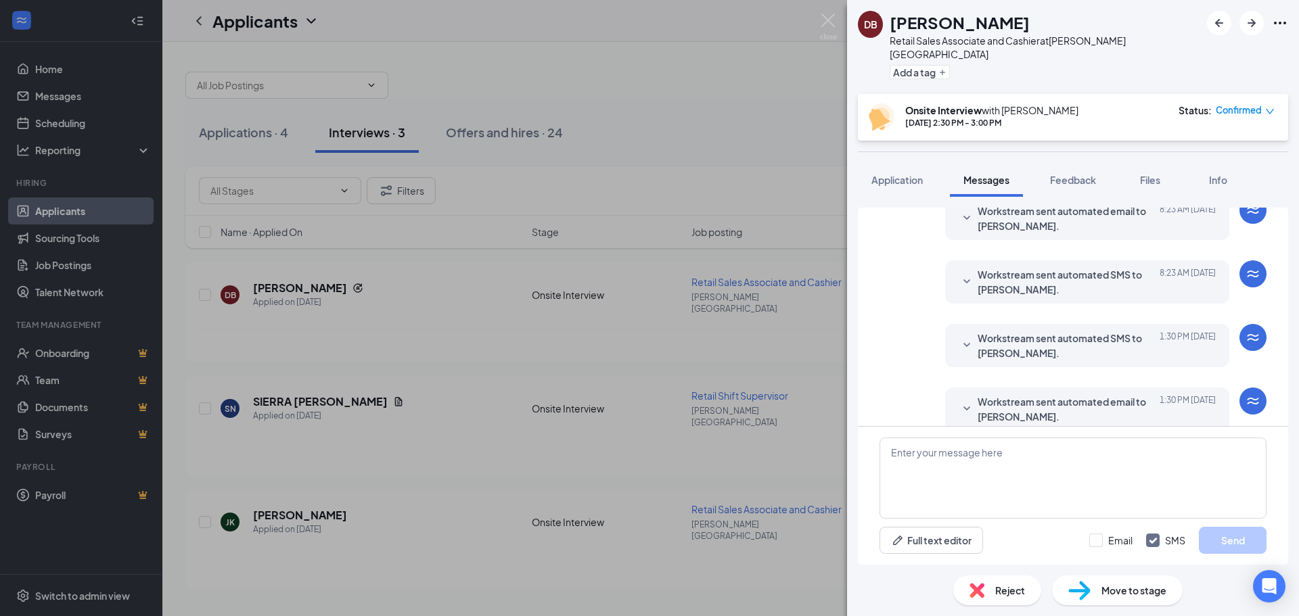
scroll to position [398, 0]
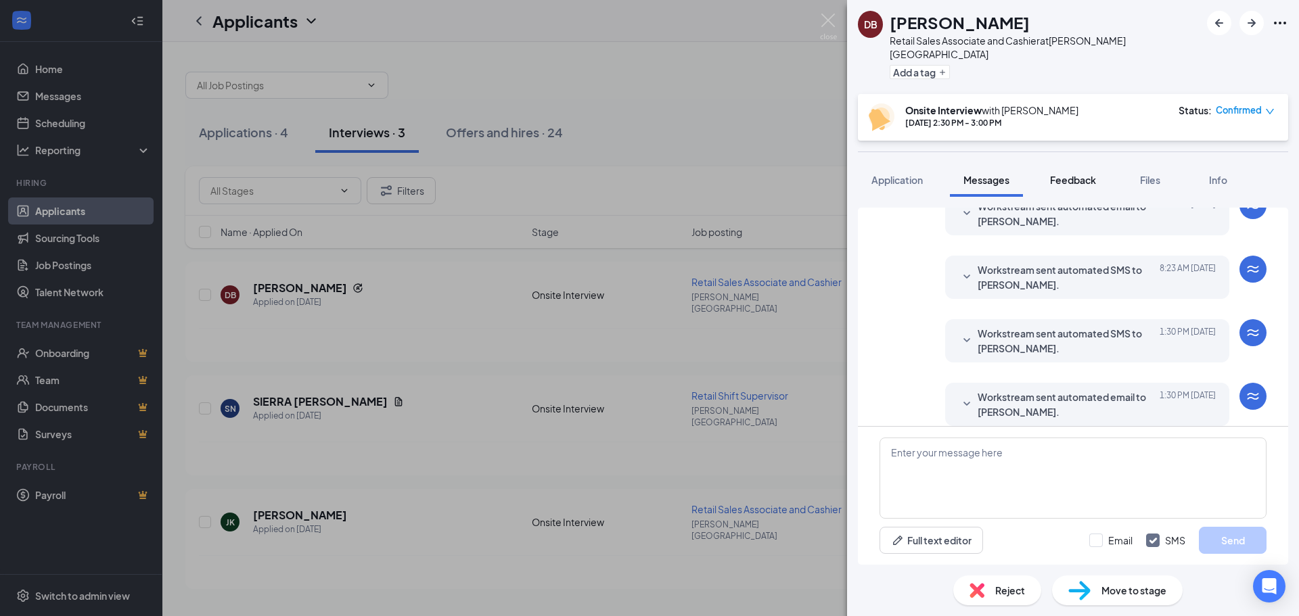
click at [1084, 174] on span "Feedback" at bounding box center [1073, 180] width 46 height 12
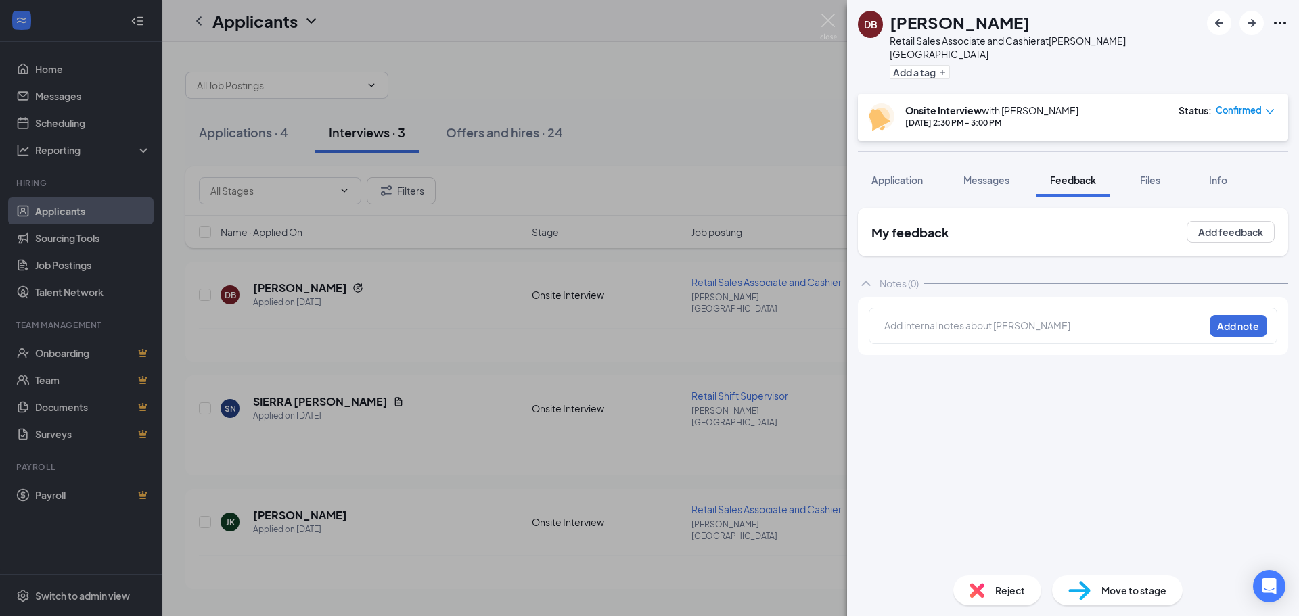
click at [755, 155] on div "[PERSON_NAME] Retail Sales Associate and Cashier at [PERSON_NAME][GEOGRAPHIC_DA…" at bounding box center [649, 308] width 1299 height 616
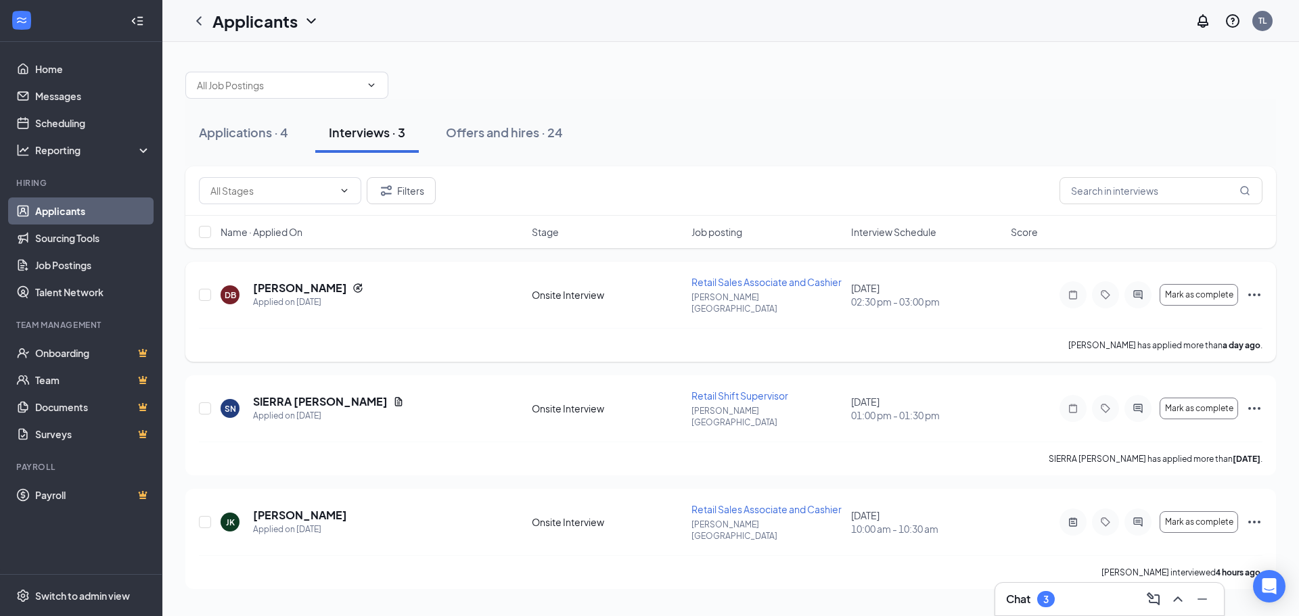
click at [1078, 295] on div at bounding box center [1072, 294] width 27 height 27
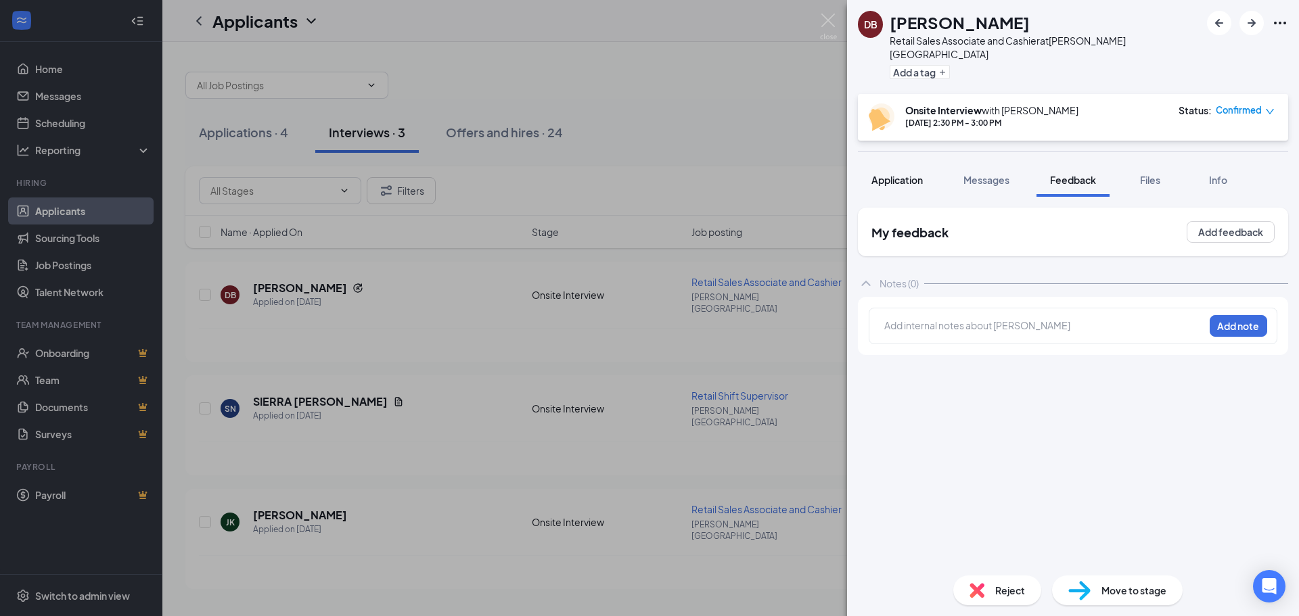
click at [911, 174] on span "Application" at bounding box center [896, 180] width 51 height 12
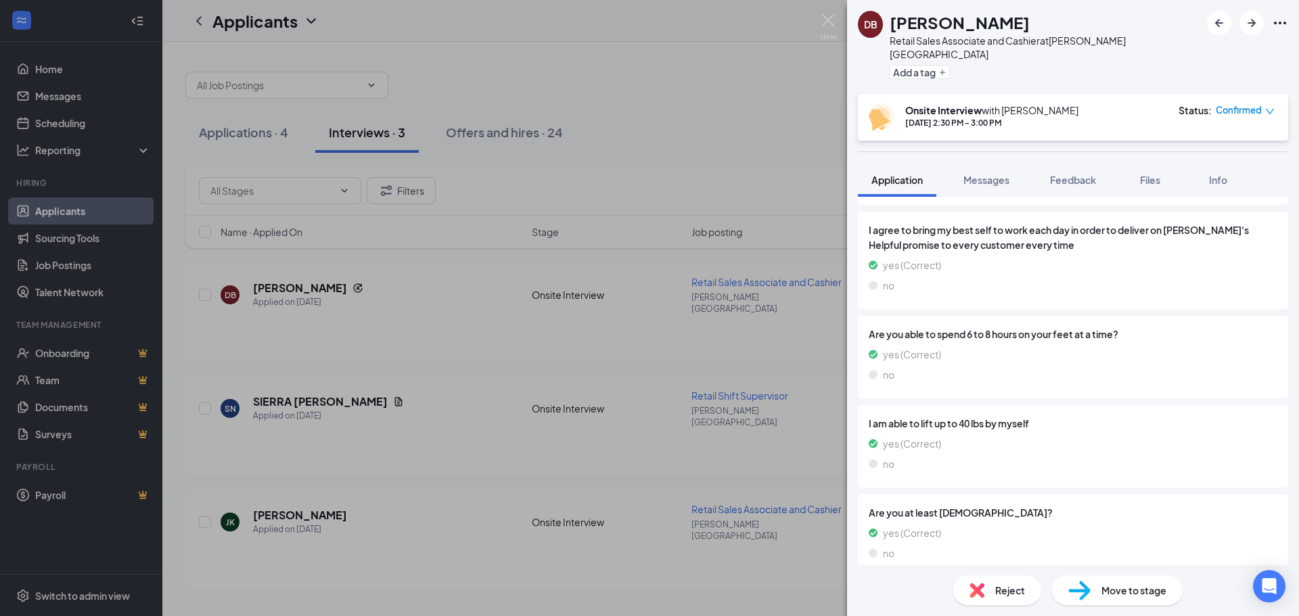
scroll to position [1204, 0]
click at [724, 108] on div "[PERSON_NAME] Retail Sales Associate and Cashier at [PERSON_NAME][GEOGRAPHIC_DA…" at bounding box center [649, 308] width 1299 height 616
